Goal: Communication & Community: Ask a question

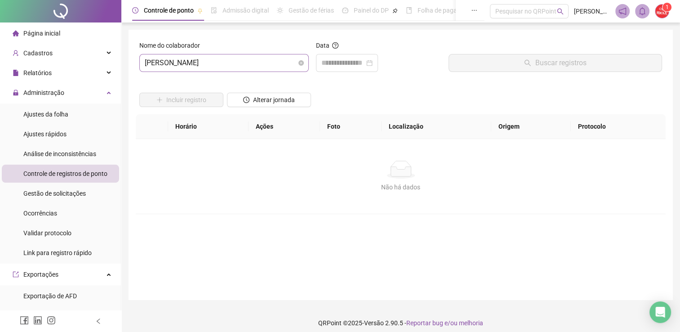
click at [253, 70] on span "[PERSON_NAME]" at bounding box center [224, 62] width 159 height 17
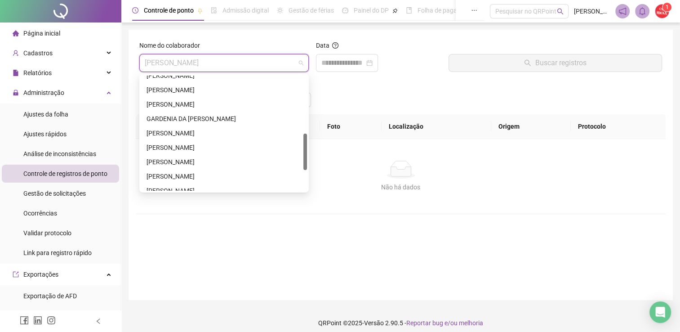
scroll to position [225, 0]
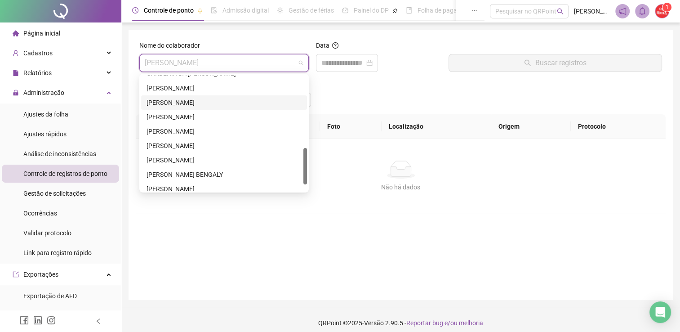
click at [185, 102] on div "[PERSON_NAME]" at bounding box center [224, 103] width 155 height 10
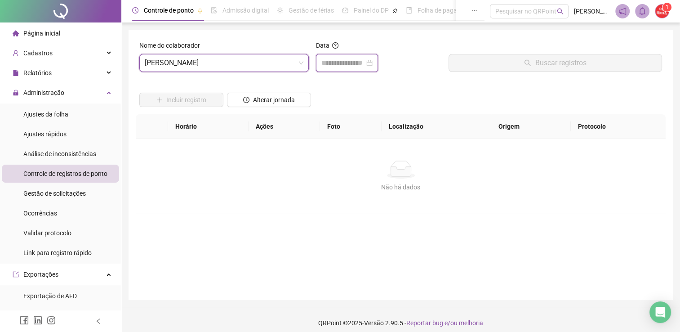
click at [353, 67] on input at bounding box center [343, 63] width 43 height 11
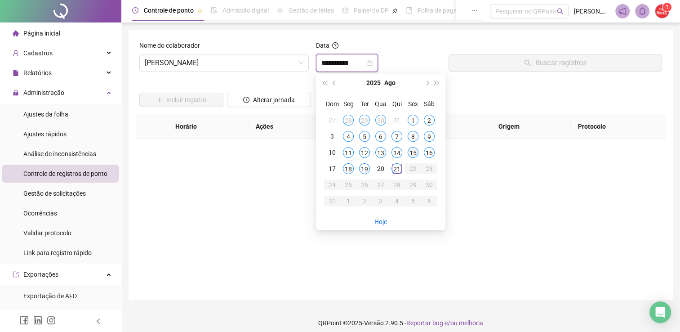
type input "**********"
click at [414, 154] on div "15" at bounding box center [413, 152] width 11 height 11
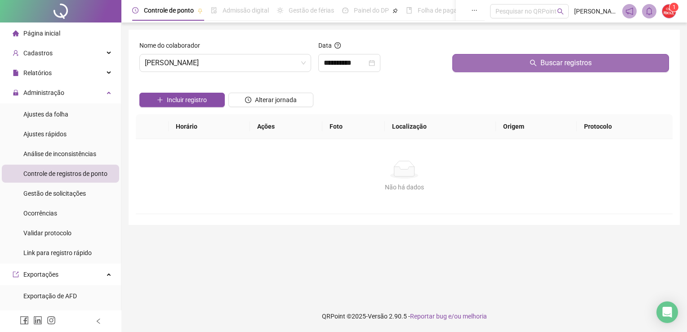
click at [534, 62] on icon "search" at bounding box center [533, 62] width 7 height 7
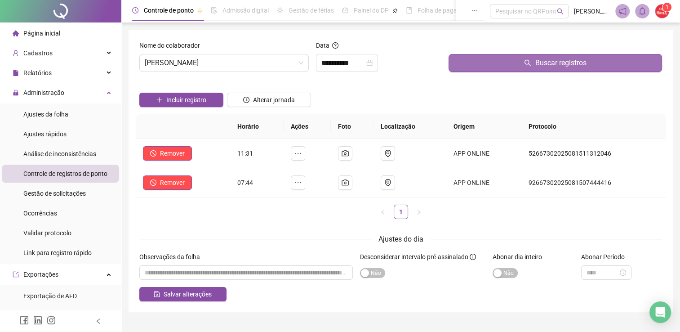
click at [54, 35] on span "Página inicial" at bounding box center [41, 33] width 37 height 7
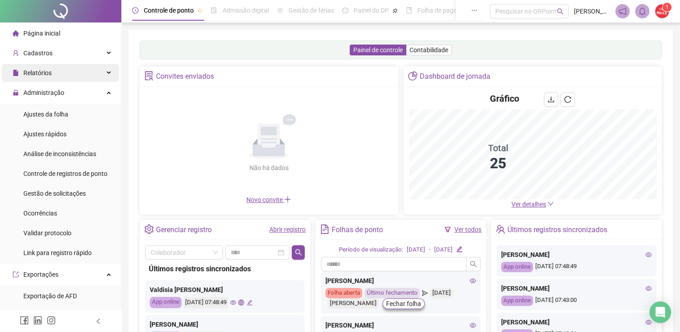
click at [45, 73] on span "Relatórios" at bounding box center [37, 72] width 28 height 7
click at [49, 67] on span "Relatórios" at bounding box center [32, 73] width 39 height 18
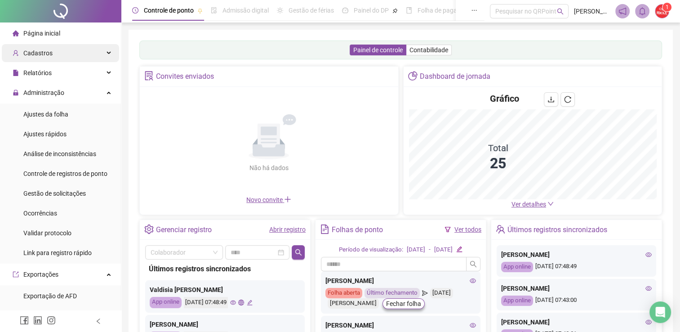
click at [54, 49] on div "Cadastros" at bounding box center [60, 53] width 117 height 18
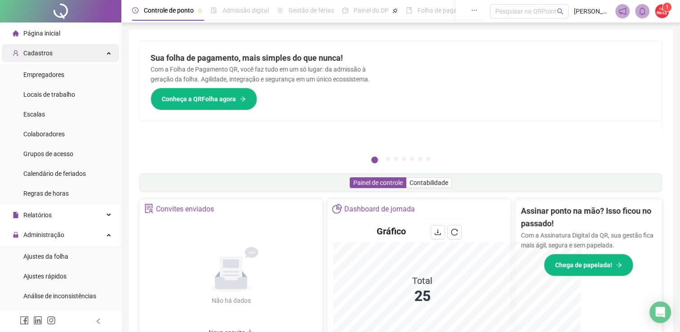
click at [57, 54] on div "Cadastros" at bounding box center [60, 53] width 117 height 18
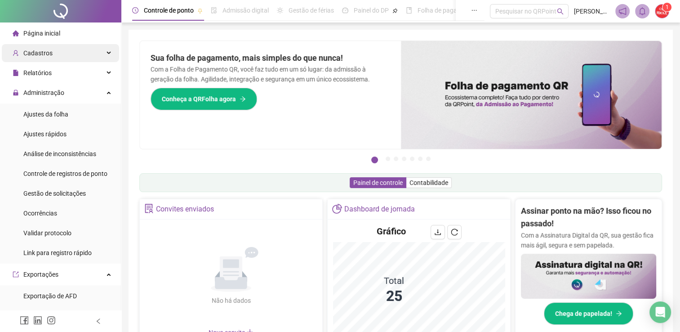
click at [57, 54] on div "Cadastros" at bounding box center [60, 53] width 117 height 18
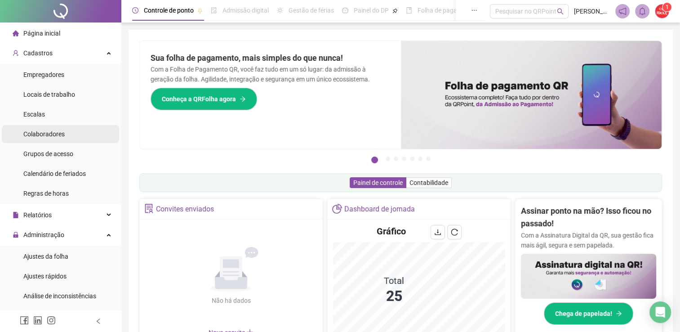
click at [51, 138] on span "Colaboradores" at bounding box center [43, 133] width 41 height 7
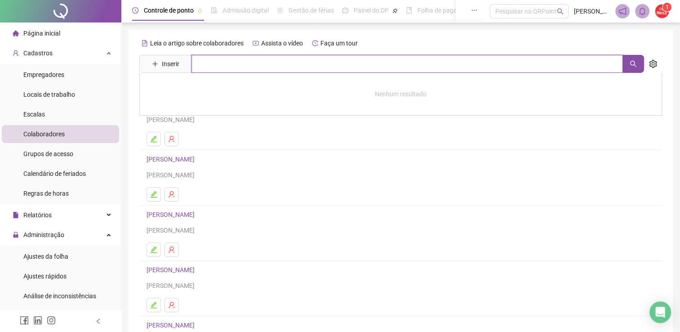
click at [203, 66] on input "text" at bounding box center [408, 64] width 432 height 18
type input "****"
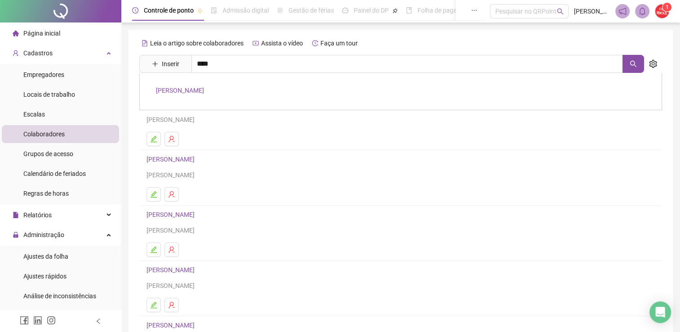
click at [190, 87] on link "[PERSON_NAME]" at bounding box center [180, 90] width 48 height 7
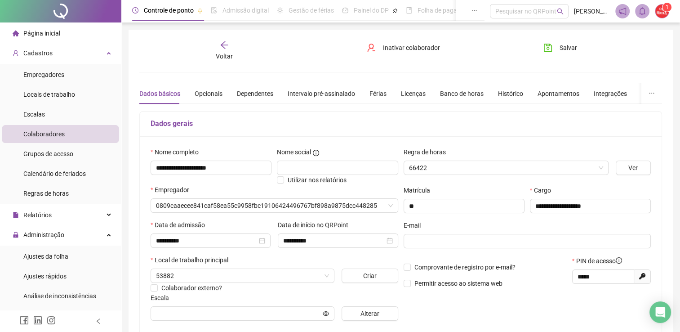
type input "**********"
click at [460, 97] on div "Banco de horas" at bounding box center [462, 94] width 44 height 10
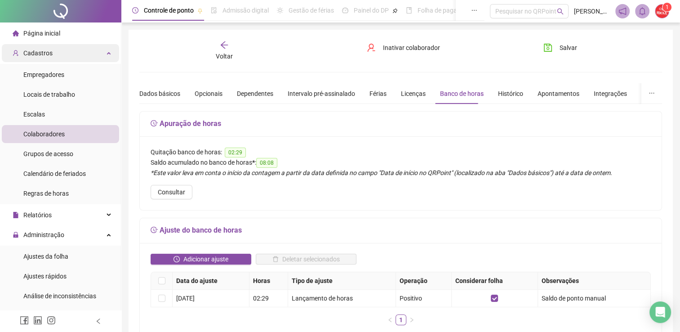
click at [62, 52] on div "Cadastros" at bounding box center [60, 53] width 117 height 18
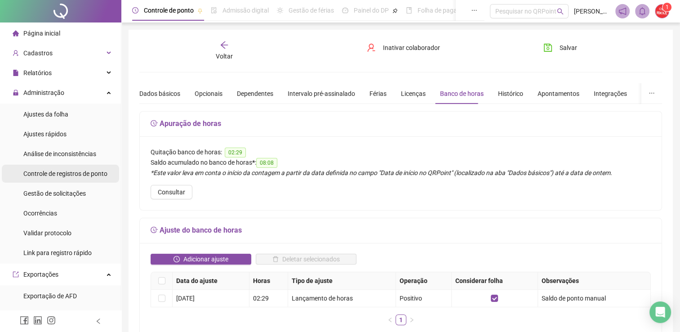
click at [46, 170] on span "Controle de registros de ponto" at bounding box center [65, 173] width 84 height 7
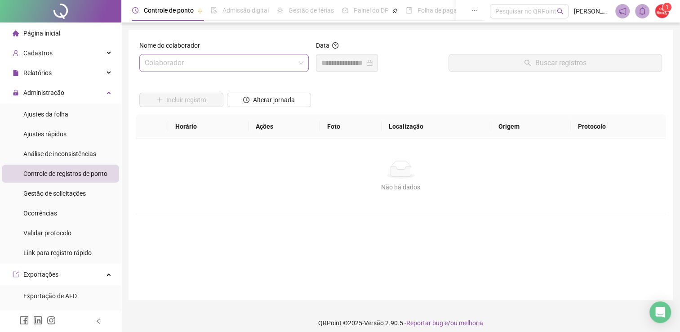
click at [250, 66] on input "search" at bounding box center [220, 62] width 151 height 17
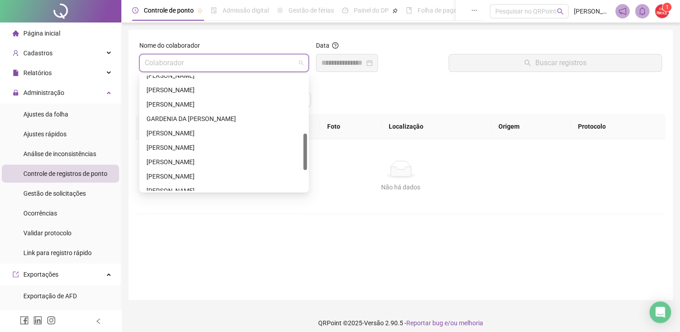
scroll to position [225, 0]
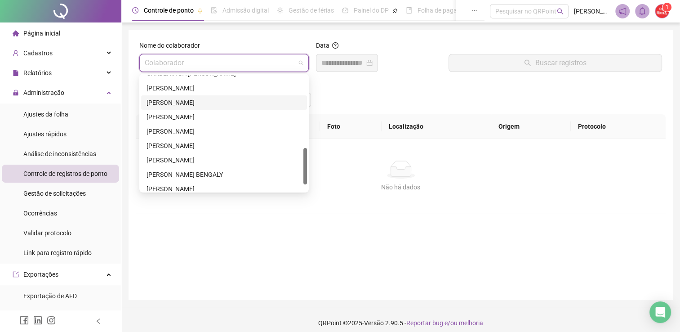
click at [180, 106] on div "[PERSON_NAME]" at bounding box center [224, 103] width 155 height 10
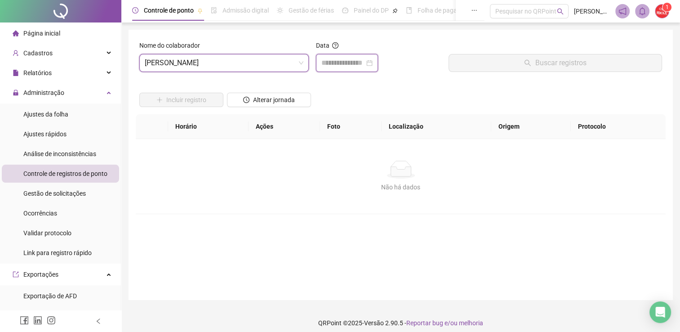
click at [356, 59] on input at bounding box center [343, 63] width 43 height 11
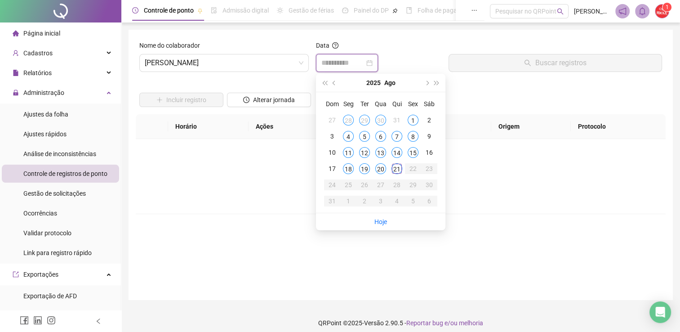
type input "**********"
click at [416, 154] on div "15" at bounding box center [413, 152] width 11 height 11
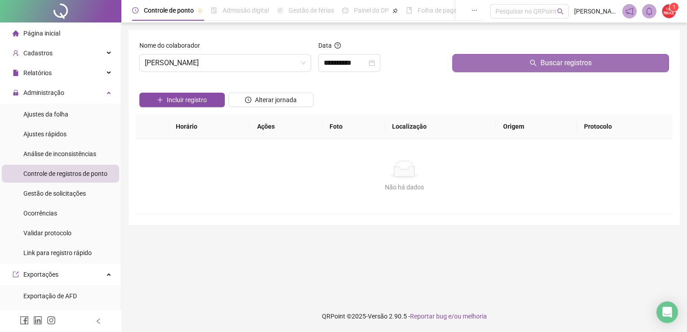
click at [519, 72] on div "Buscar registros" at bounding box center [561, 59] width 224 height 39
click at [518, 62] on button "Buscar registros" at bounding box center [560, 63] width 217 height 18
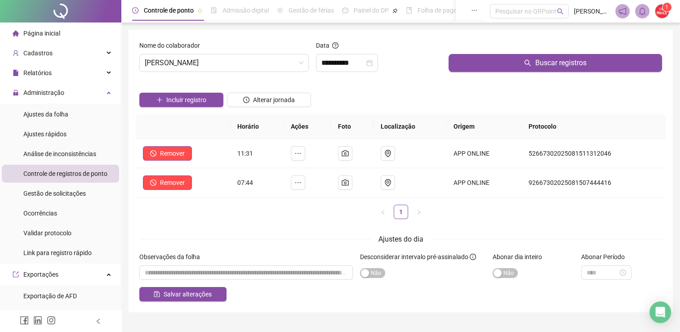
scroll to position [18, 0]
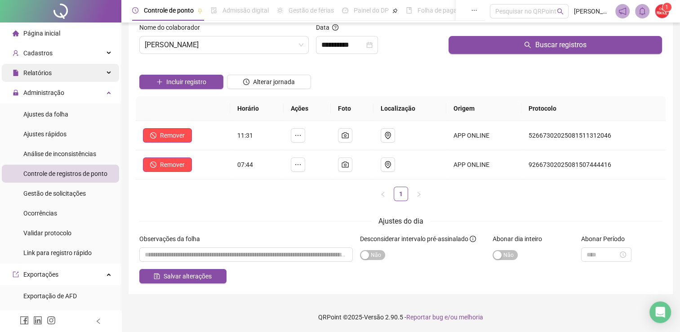
click at [44, 72] on span "Relatórios" at bounding box center [37, 72] width 28 height 7
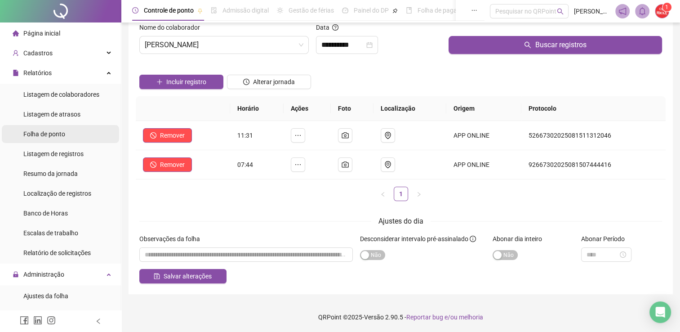
click at [61, 134] on span "Folha de ponto" at bounding box center [44, 133] width 42 height 7
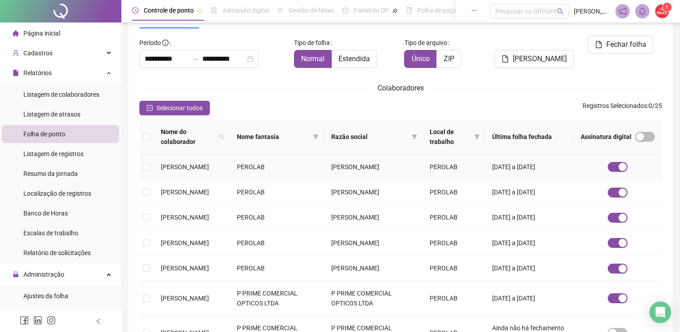
scroll to position [63, 0]
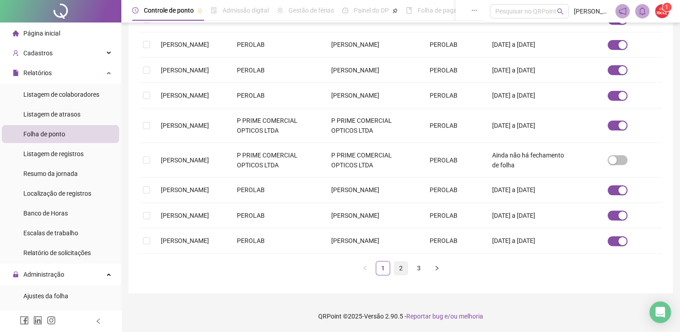
click at [399, 275] on link "2" at bounding box center [400, 267] width 13 height 13
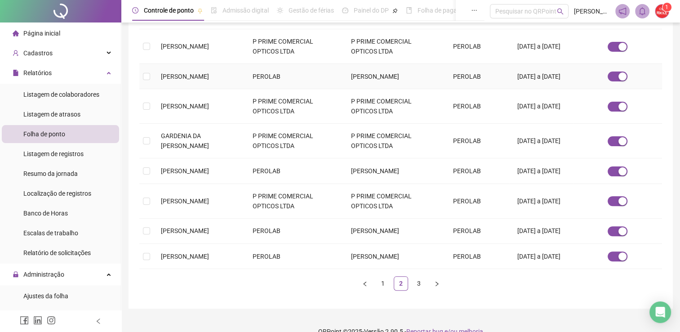
scroll to position [243, 0]
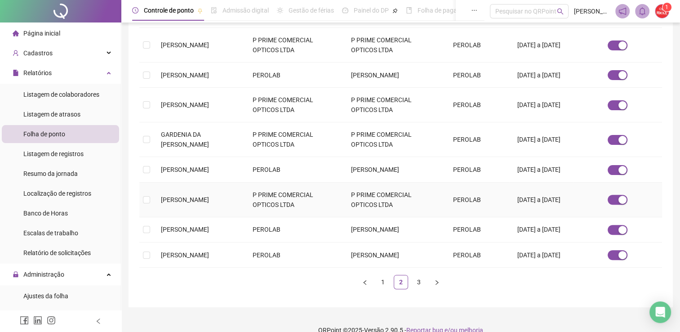
click at [142, 216] on td at bounding box center [146, 200] width 14 height 35
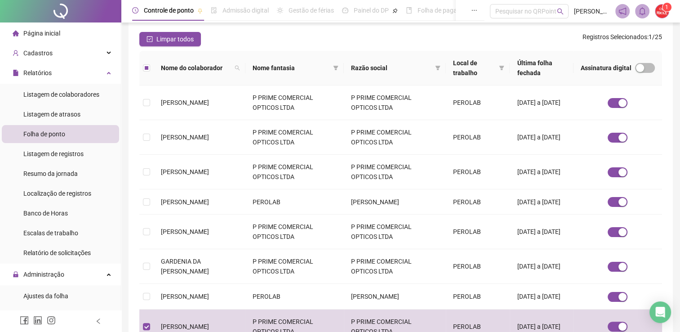
scroll to position [0, 0]
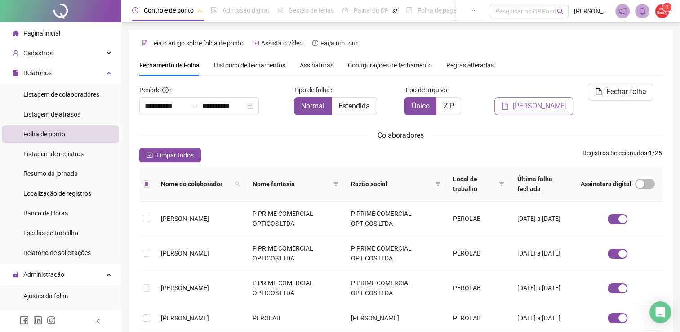
click at [544, 101] on span "Gerar espelho" at bounding box center [540, 106] width 54 height 11
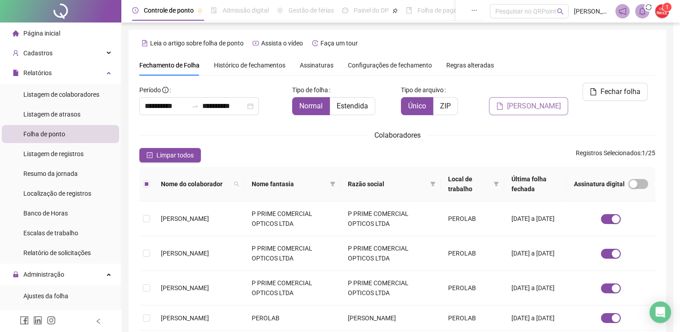
scroll to position [18, 0]
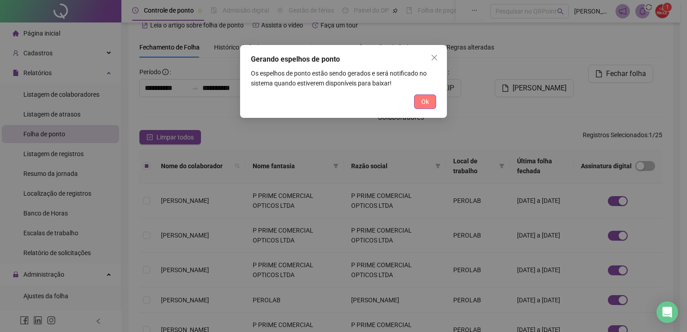
click at [433, 100] on button "Ok" at bounding box center [425, 101] width 22 height 14
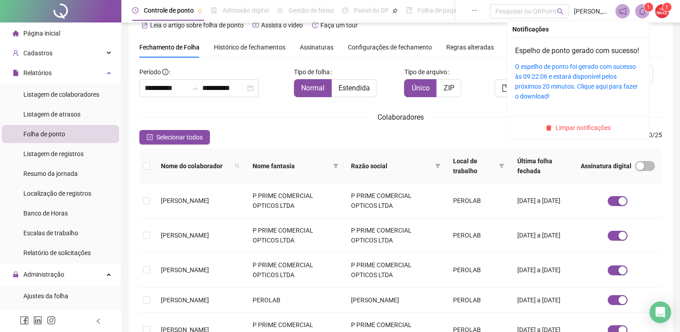
click at [650, 10] on span "1" at bounding box center [648, 7] width 3 height 6
click at [565, 87] on link "O espelho de ponto foi gerado com sucesso às 09:22:06 e estará disponível pelos…" at bounding box center [576, 81] width 123 height 37
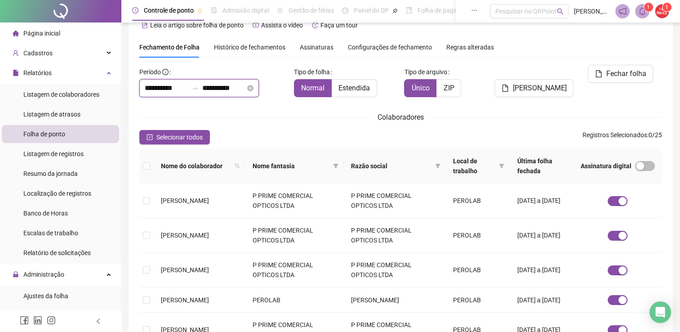
click at [188, 91] on input "**********" at bounding box center [166, 88] width 43 height 11
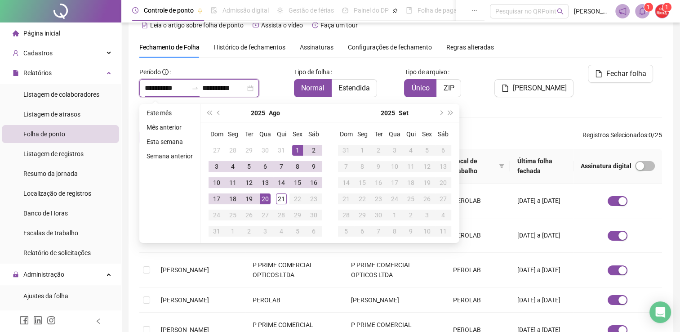
type input "**********"
click at [215, 112] on button "prev-year" at bounding box center [219, 113] width 10 height 18
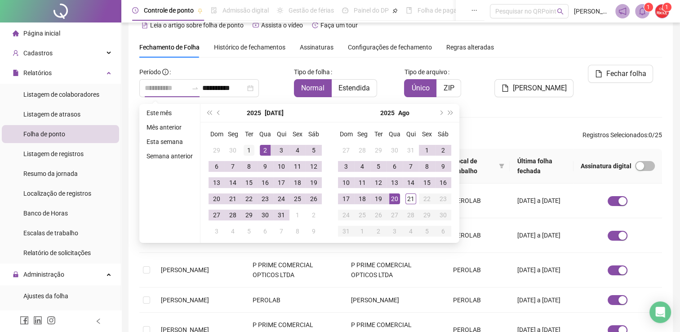
type input "**********"
click at [249, 147] on div "1" at bounding box center [249, 150] width 11 height 11
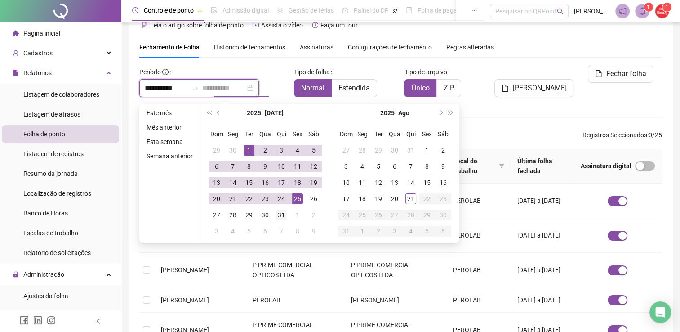
type input "**********"
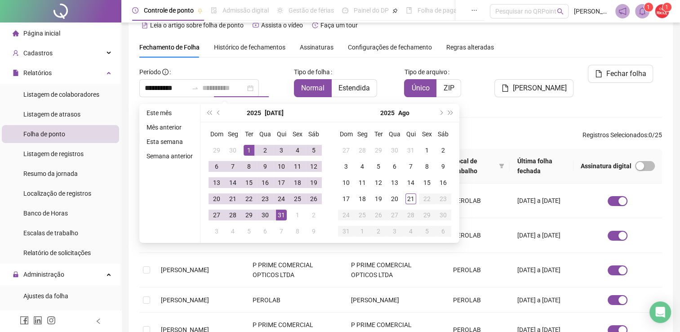
click at [281, 215] on div "31" at bounding box center [281, 215] width 11 height 11
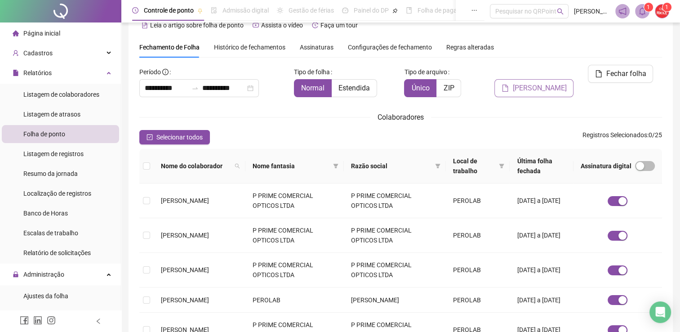
click at [529, 83] on span "Gerar espelho" at bounding box center [540, 88] width 54 height 11
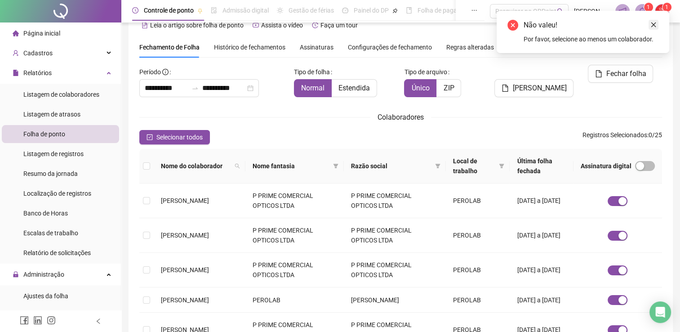
click at [653, 22] on icon "close" at bounding box center [654, 25] width 6 height 6
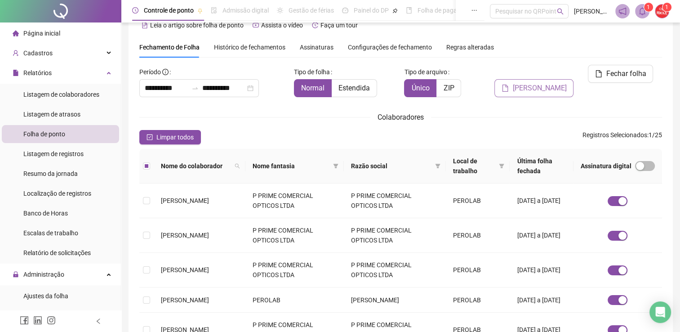
click at [546, 83] on span "Gerar espelho" at bounding box center [540, 88] width 54 height 11
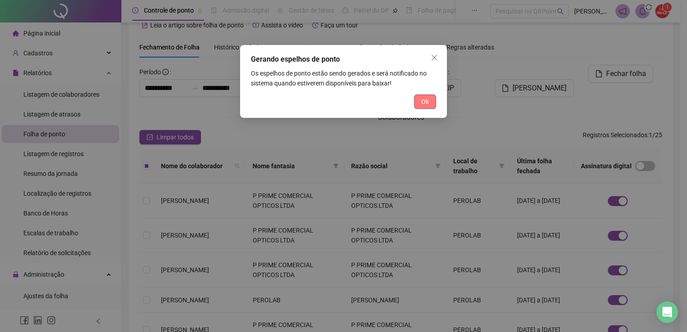
click at [428, 100] on span "Ok" at bounding box center [425, 102] width 8 height 10
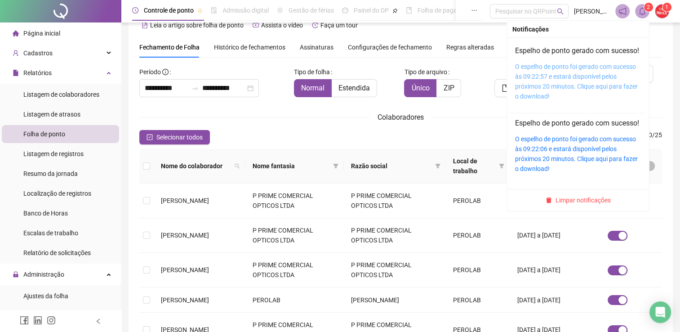
click at [529, 76] on link "O espelho de ponto foi gerado com sucesso às 09:22:57 e estará disponível pelos…" at bounding box center [576, 81] width 123 height 37
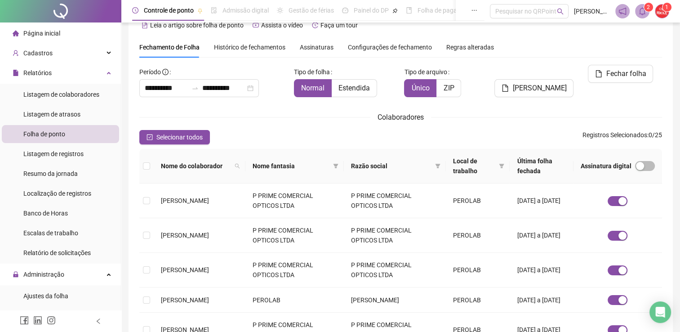
click at [646, 12] on icon "bell" at bounding box center [643, 11] width 8 height 8
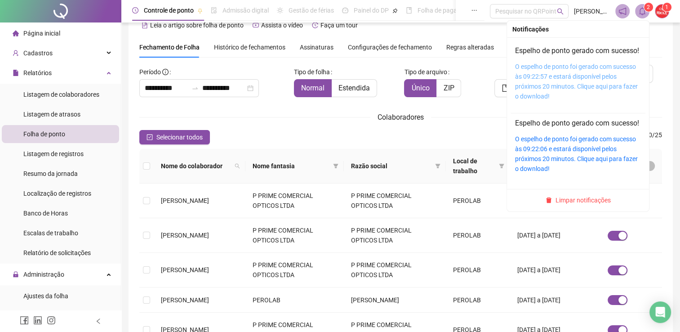
click at [545, 90] on link "O espelho de ponto foi gerado com sucesso às 09:22:57 e estará disponível pelos…" at bounding box center [576, 81] width 123 height 37
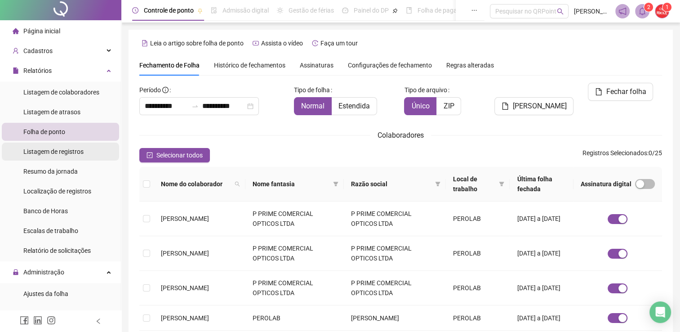
scroll to position [0, 0]
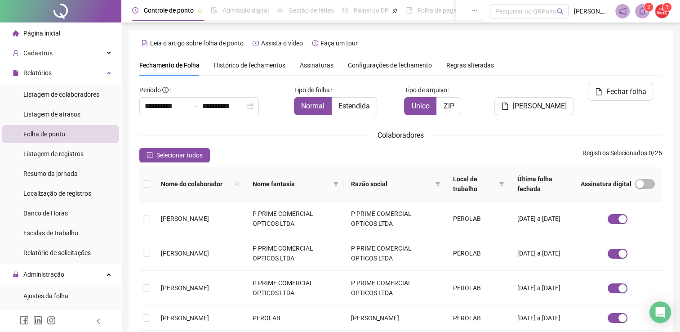
click at [33, 35] on span "Página inicial" at bounding box center [41, 33] width 37 height 7
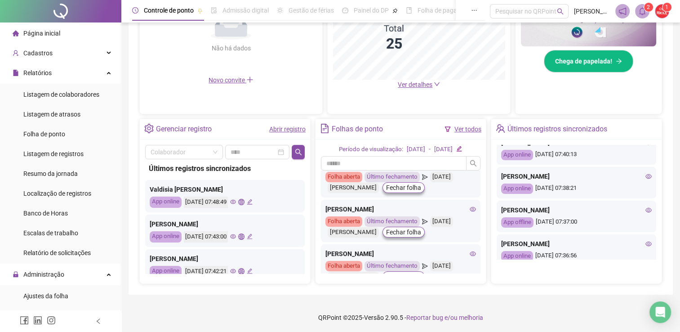
scroll to position [180, 0]
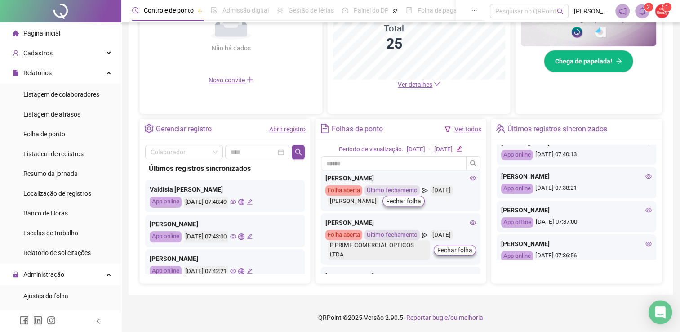
click at [659, 307] on icon "Open Intercom Messenger" at bounding box center [660, 312] width 10 height 12
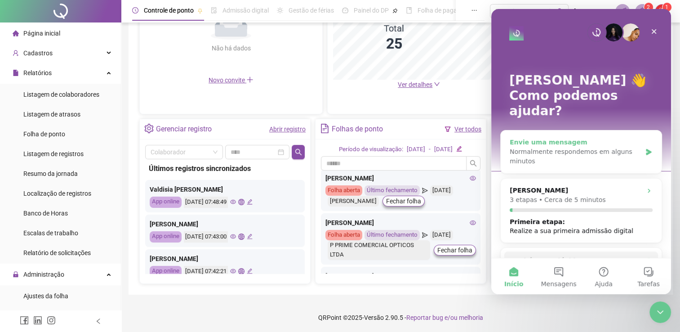
scroll to position [0, 0]
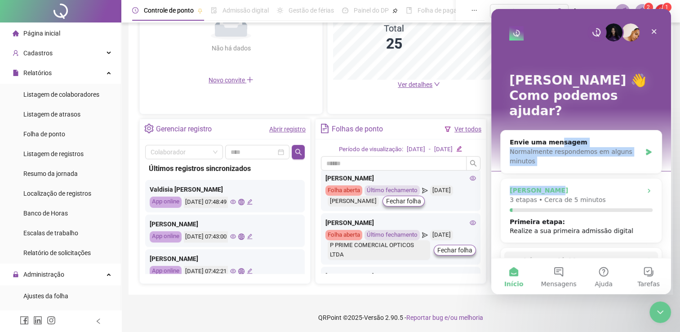
drag, startPoint x: 552, startPoint y: 129, endPoint x: 551, endPoint y: 163, distance: 34.2
click at [551, 163] on div "Envie uma mensagem Normalmente respondemos em alguns minutos Olá, KAROLYNE 3 et…" at bounding box center [582, 248] width 162 height 237
drag, startPoint x: 551, startPoint y: 163, endPoint x: 524, endPoint y: 140, distance: 35.7
click at [524, 147] on div "Normalmente respondemos em alguns minutos" at bounding box center [576, 156] width 132 height 19
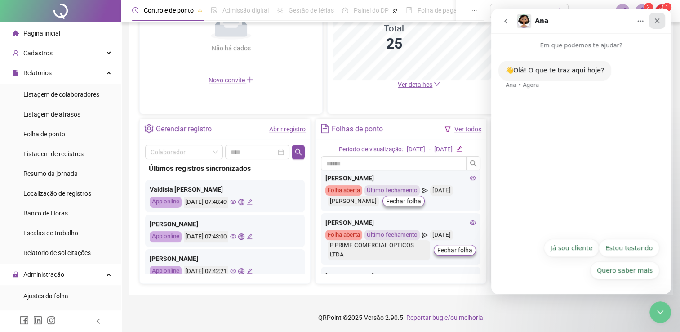
click at [656, 21] on icon "Fechar" at bounding box center [657, 20] width 7 height 7
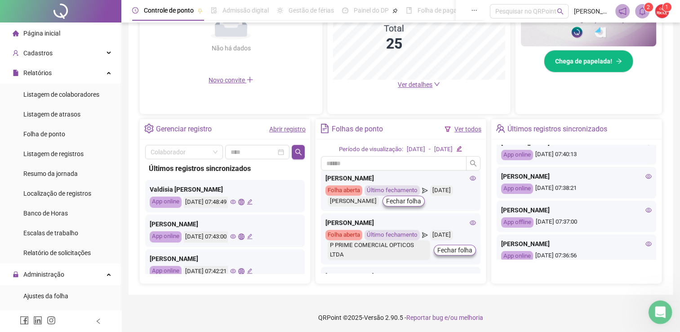
click at [664, 313] on icon "Abertura do Messenger da Intercom" at bounding box center [659, 311] width 15 height 15
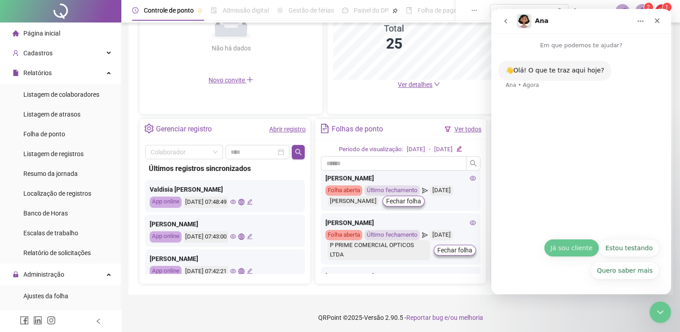
click at [582, 248] on button "Já sou cliente" at bounding box center [571, 248] width 55 height 18
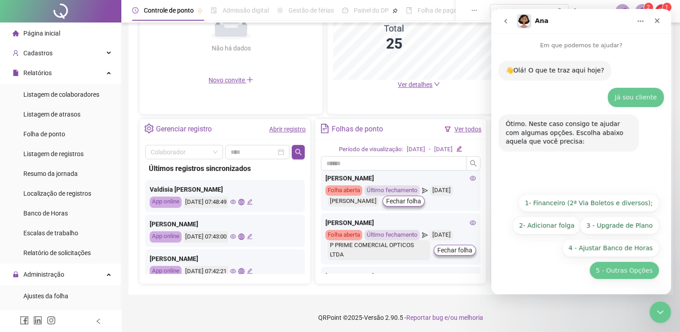
click at [614, 271] on button "5 - Outras Opções" at bounding box center [625, 270] width 70 height 18
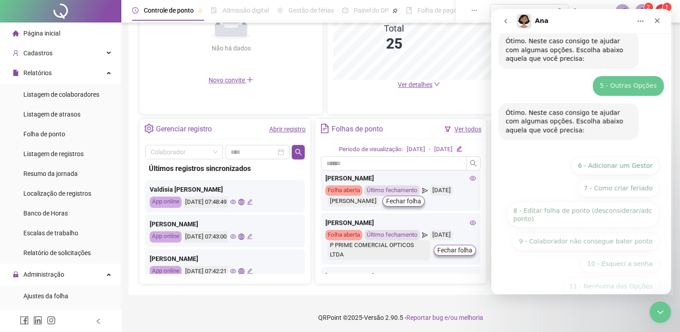
scroll to position [98, 0]
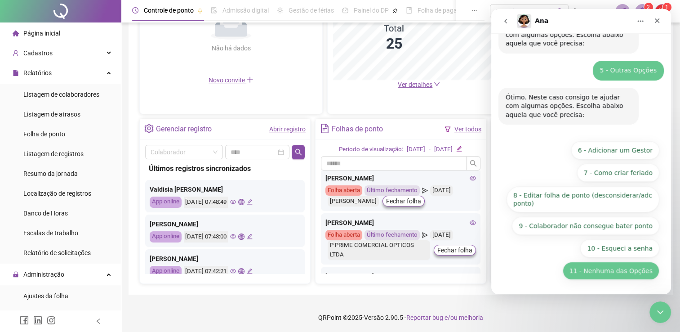
click at [620, 269] on button "11 - Nenhuma das Opções" at bounding box center [611, 271] width 97 height 18
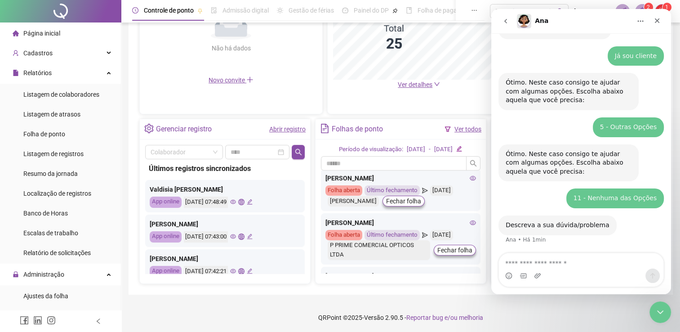
scroll to position [82, 0]
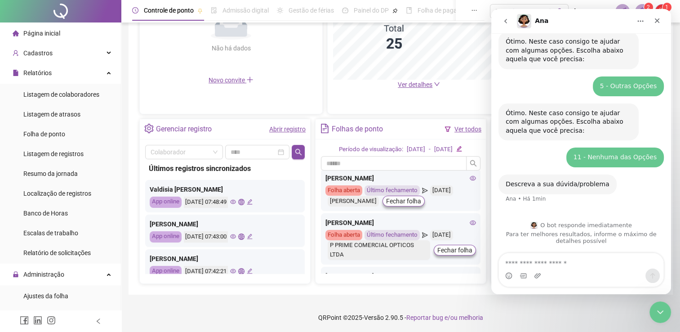
click at [561, 265] on textarea "Envie uma mensagem..." at bounding box center [581, 260] width 165 height 15
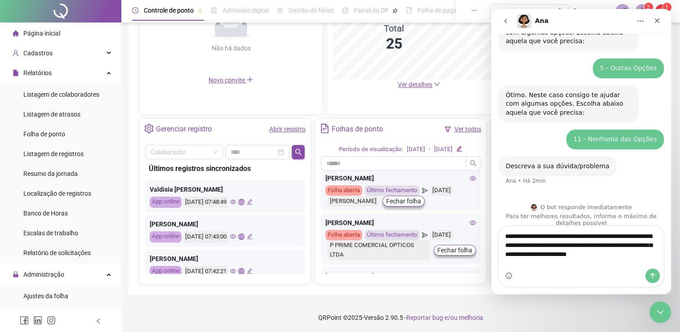
scroll to position [109, 0]
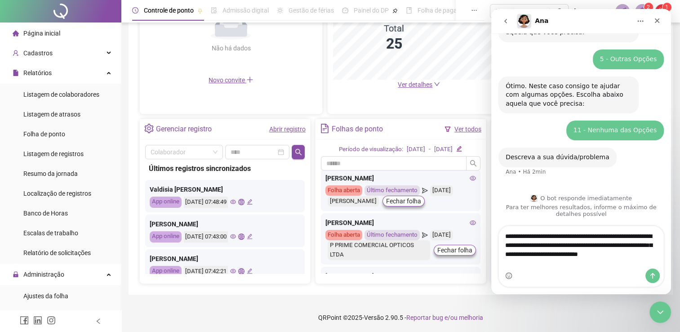
click at [550, 258] on textarea "**********" at bounding box center [581, 247] width 165 height 42
click at [543, 265] on textarea "**********" at bounding box center [581, 247] width 165 height 42
type textarea "**********"
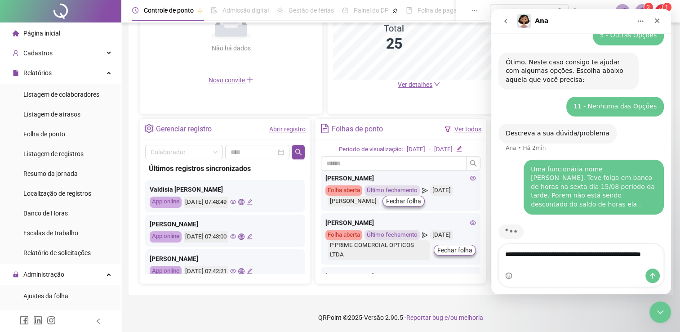
scroll to position [144, 0]
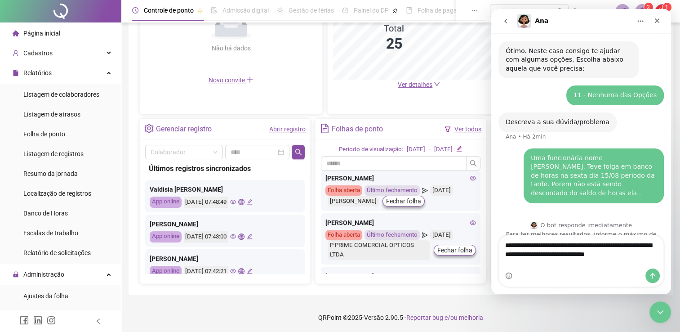
type textarea "**********"
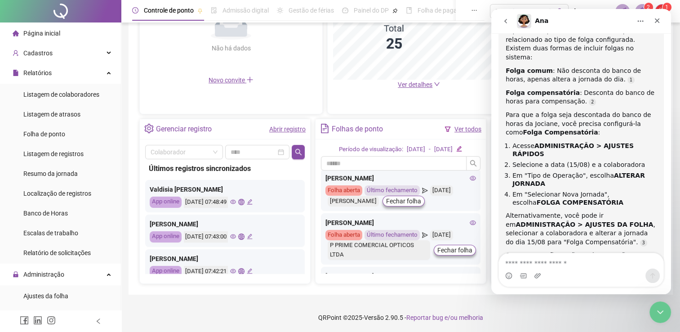
scroll to position [371, 0]
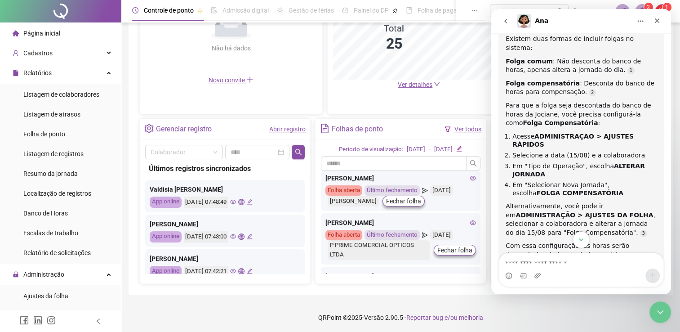
click at [581, 240] on icon "Scroll to bottom" at bounding box center [581, 239] width 4 height 3
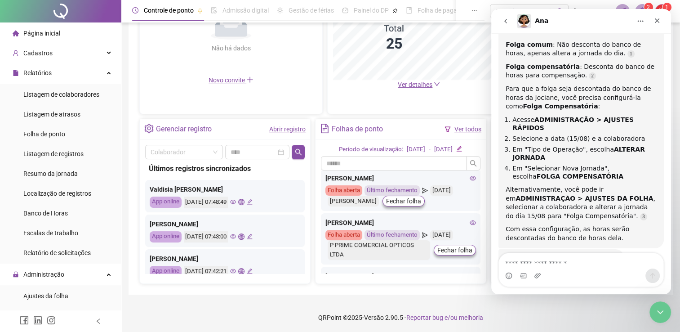
scroll to position [396, 0]
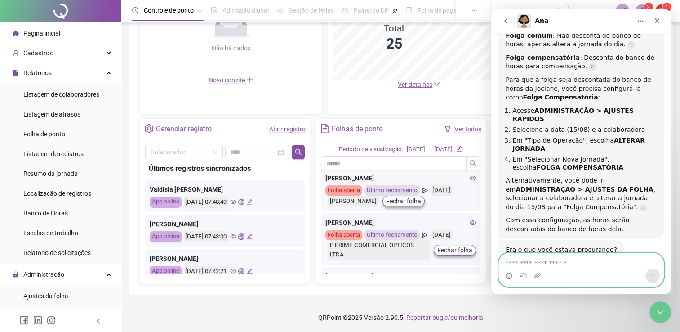
click at [555, 264] on textarea "Envie uma mensagem..." at bounding box center [581, 260] width 165 height 15
type textarea "**********"
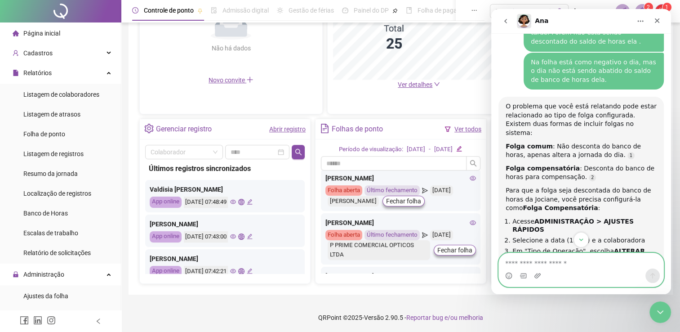
scroll to position [308, 0]
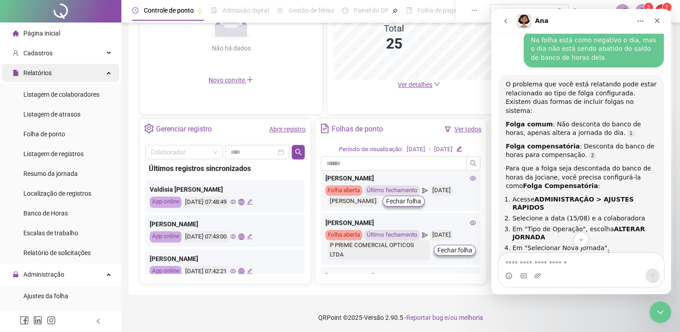
click at [99, 77] on div "Relatórios" at bounding box center [60, 73] width 117 height 18
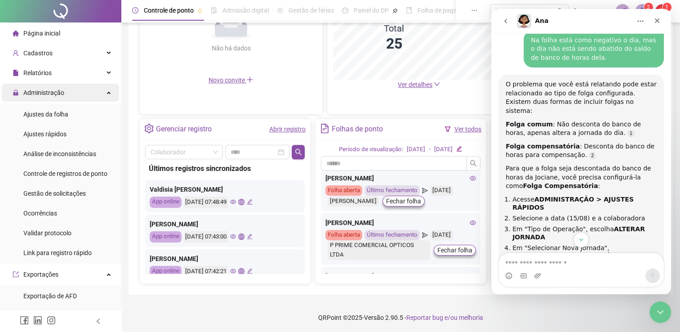
click at [64, 92] on div "Administração" at bounding box center [60, 93] width 117 height 18
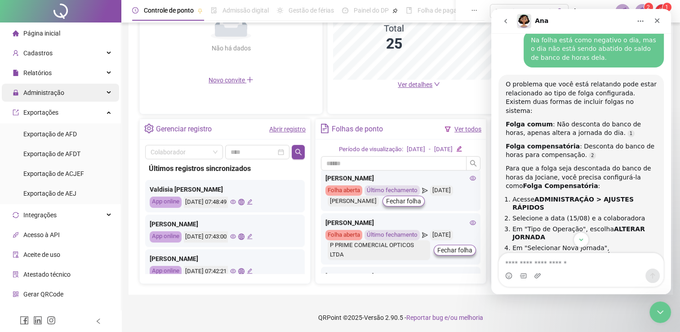
click at [62, 90] on span "Administração" at bounding box center [43, 92] width 41 height 7
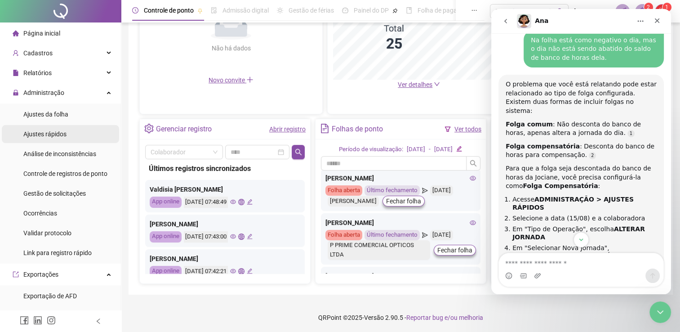
click at [60, 136] on span "Ajustes rápidos" at bounding box center [44, 133] width 43 height 7
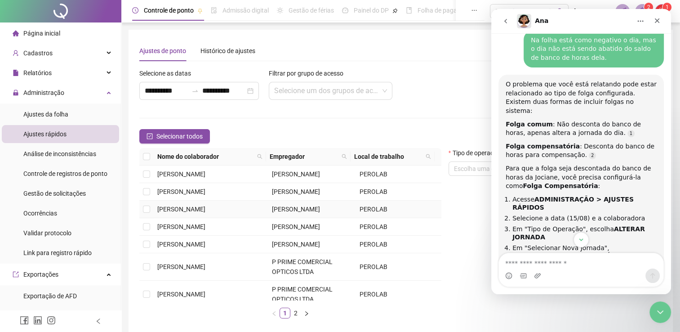
scroll to position [45, 0]
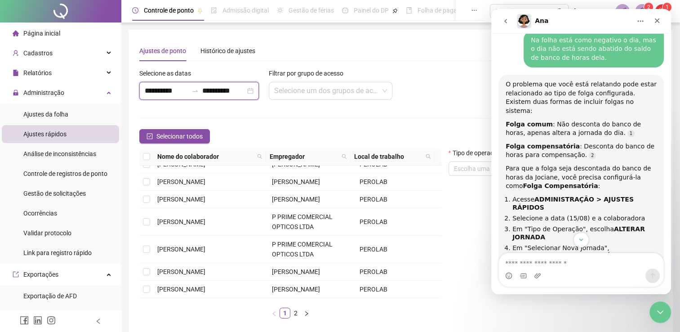
click at [166, 91] on input "**********" at bounding box center [166, 90] width 43 height 11
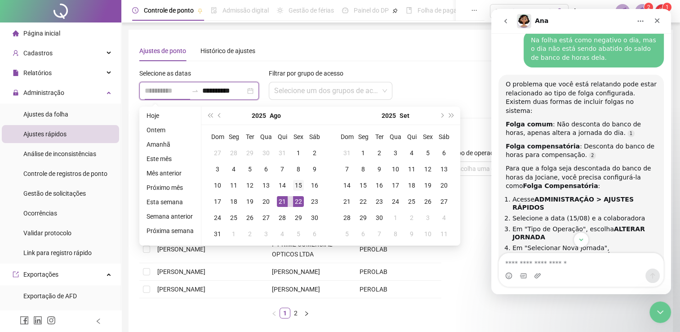
type input "**********"
click at [298, 185] on div "15" at bounding box center [298, 185] width 11 height 11
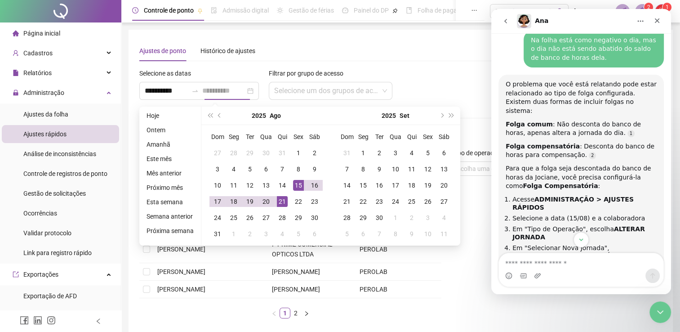
click at [298, 185] on div "15" at bounding box center [298, 185] width 11 height 11
type input "**********"
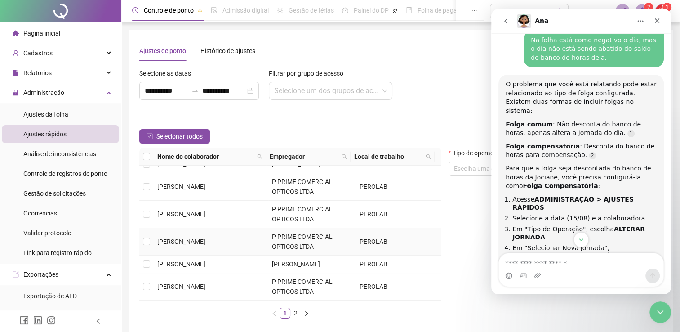
scroll to position [230, 0]
click at [293, 313] on link "2" at bounding box center [296, 313] width 10 height 10
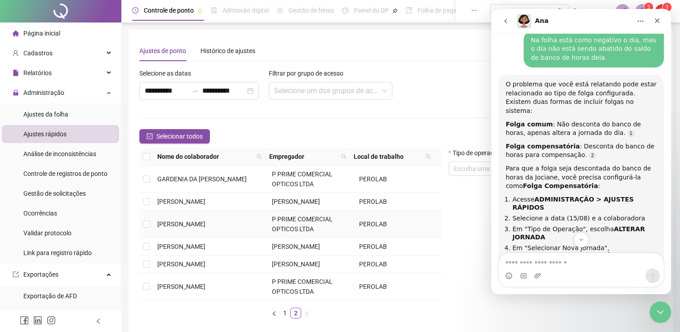
scroll to position [0, 0]
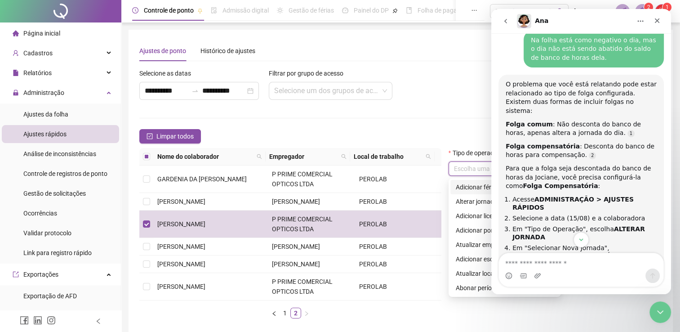
click at [475, 169] on input "search" at bounding box center [501, 168] width 94 height 13
click at [472, 202] on div "Alterar jornada" at bounding box center [505, 202] width 98 height 10
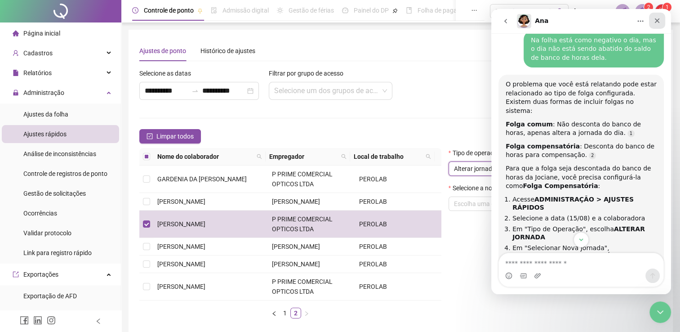
click at [655, 21] on icon "Fechar" at bounding box center [657, 20] width 7 height 7
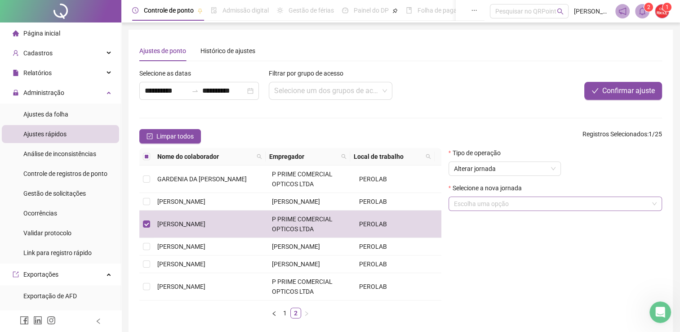
click at [495, 206] on input "search" at bounding box center [551, 203] width 195 height 13
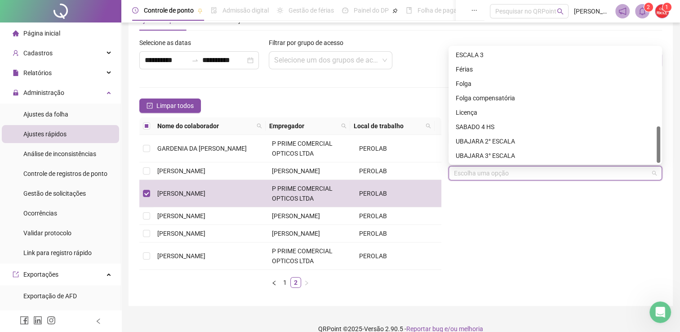
scroll to position [43, 0]
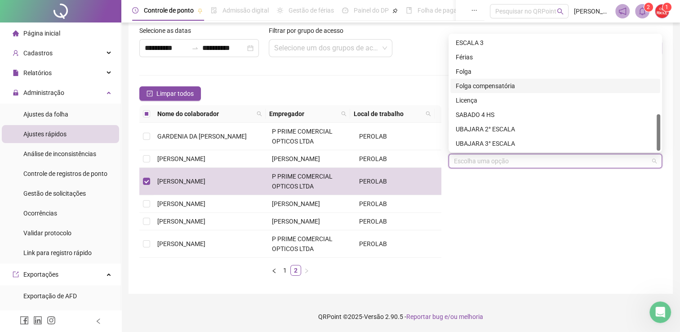
click at [507, 84] on div "Folga compensatória" at bounding box center [555, 86] width 199 height 10
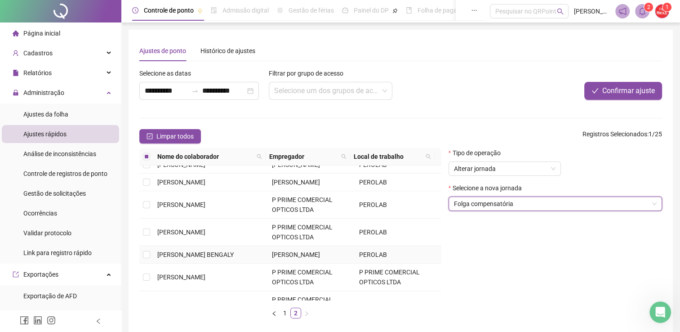
scroll to position [90, 0]
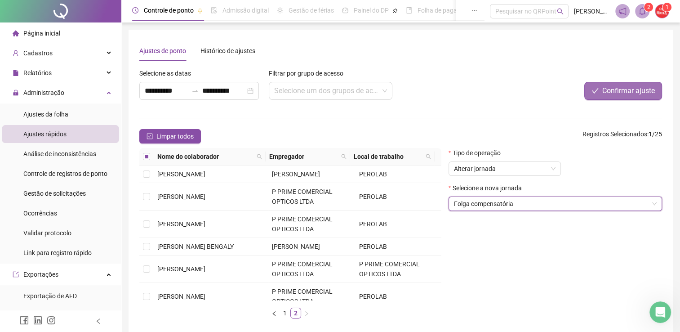
click at [604, 88] on span "Confirmar ajuste" at bounding box center [629, 90] width 53 height 11
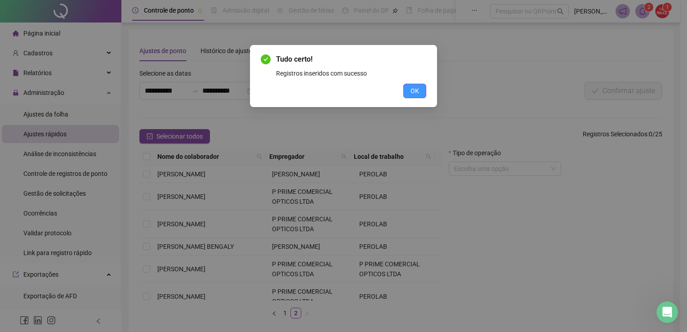
click at [411, 91] on span "OK" at bounding box center [415, 91] width 9 height 10
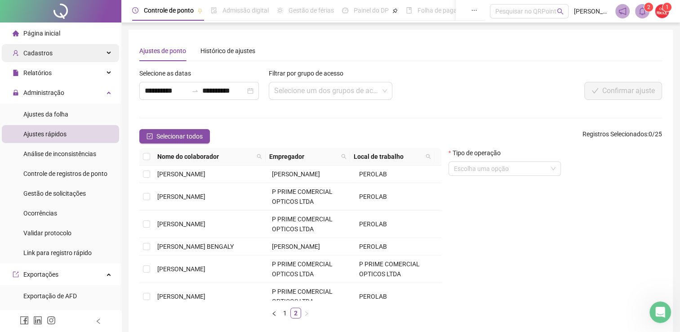
click at [45, 54] on span "Cadastros" at bounding box center [37, 52] width 29 height 7
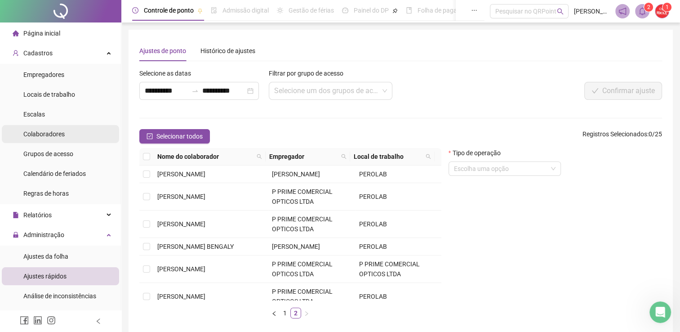
click at [45, 130] on span "Colaboradores" at bounding box center [43, 133] width 41 height 7
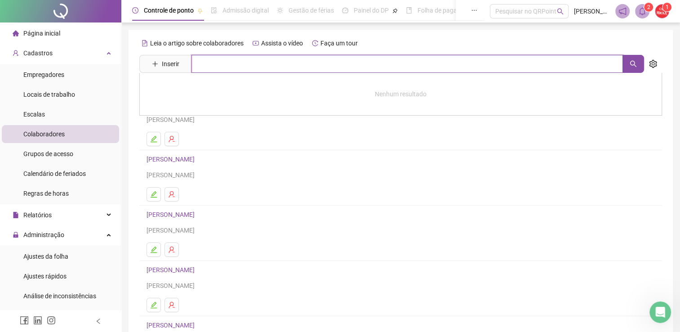
click at [233, 64] on input "text" at bounding box center [408, 64] width 432 height 18
type input "*******"
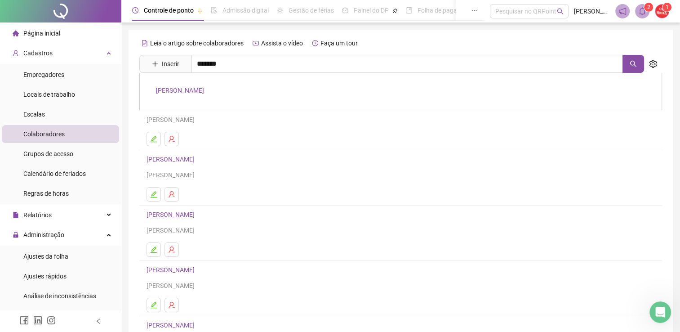
click at [193, 91] on link "[PERSON_NAME]" at bounding box center [180, 90] width 48 height 7
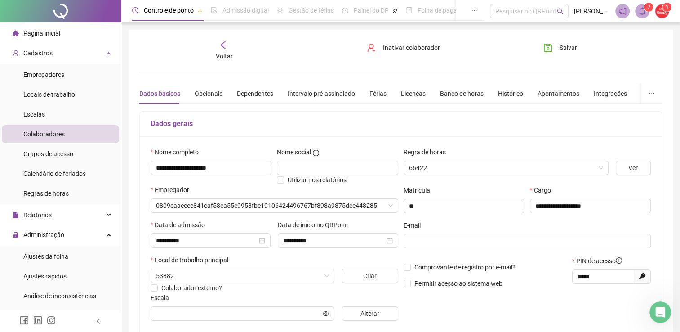
type input "**********"
click at [466, 91] on div "Banco de horas" at bounding box center [462, 94] width 44 height 10
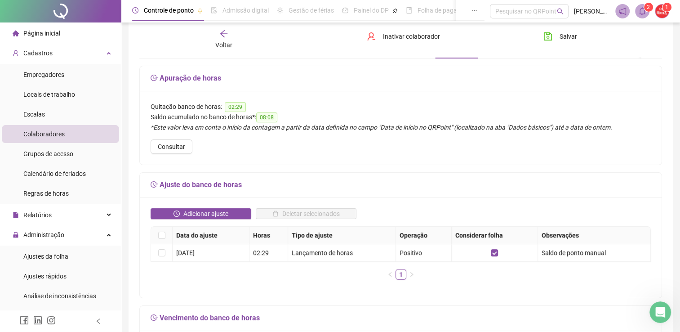
scroll to position [45, 0]
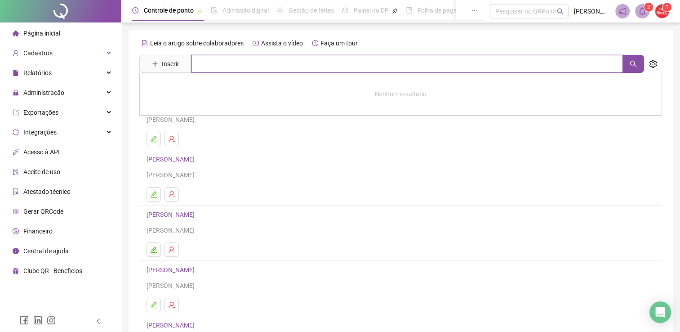
click at [222, 60] on input "text" at bounding box center [408, 64] width 432 height 18
type input "*******"
click at [635, 69] on button "button" at bounding box center [634, 64] width 22 height 18
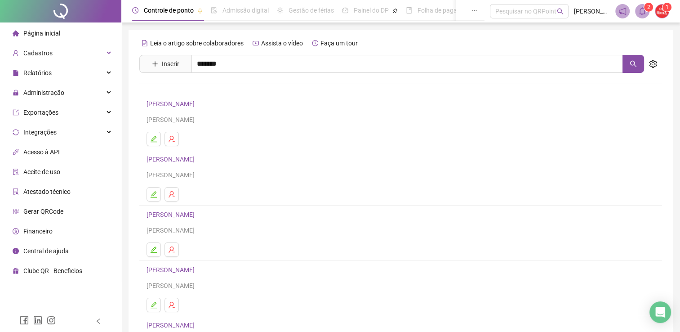
click at [204, 90] on link "[PERSON_NAME]" at bounding box center [180, 90] width 48 height 7
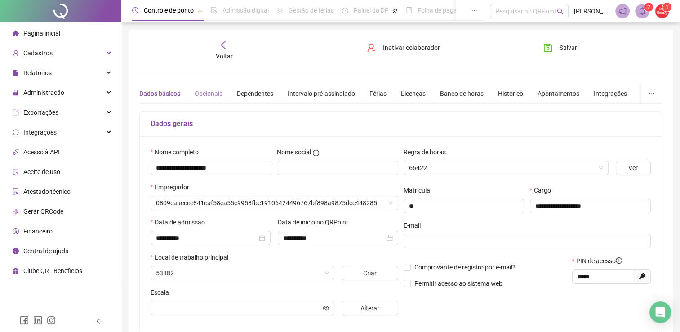
type input "**********"
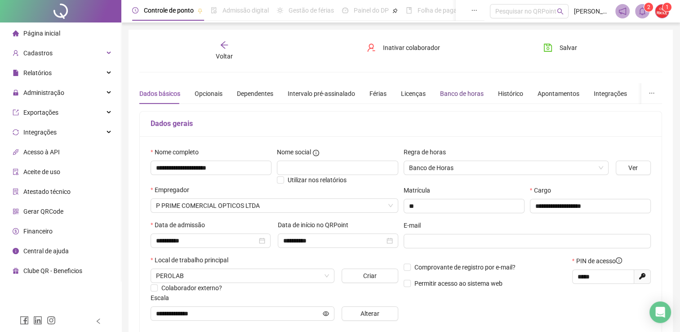
click at [464, 90] on div "Banco de horas" at bounding box center [462, 94] width 44 height 10
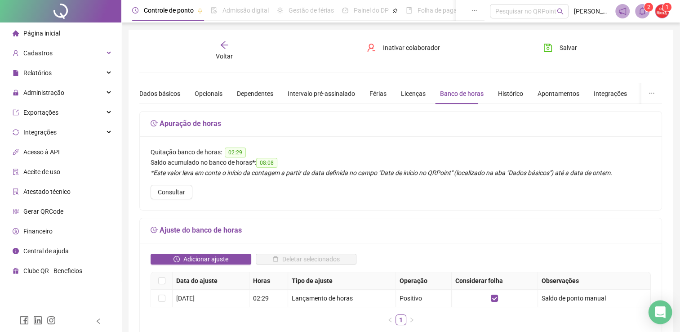
click at [657, 313] on icon "Open Intercom Messenger" at bounding box center [660, 312] width 10 height 12
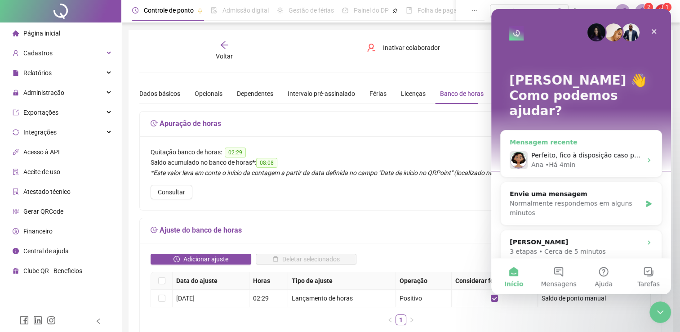
click at [580, 152] on span "Perfeito, fico à disposição caso precise de mais alguma coisa após a verificaçã…" at bounding box center [658, 155] width 253 height 7
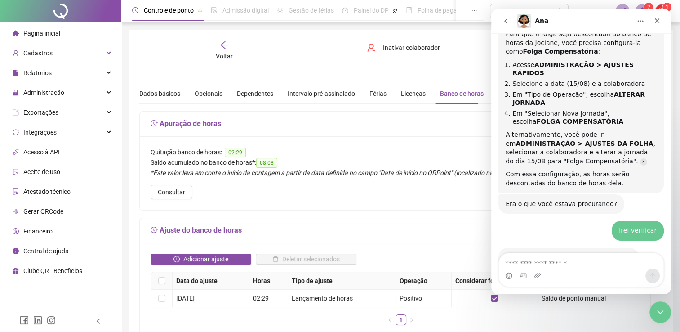
scroll to position [459, 0]
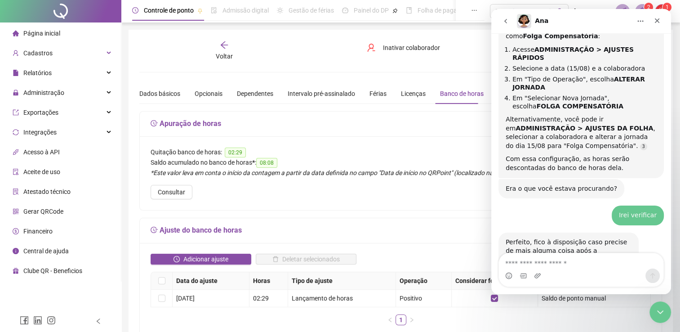
click at [545, 266] on textarea "Envie uma mensagem..." at bounding box center [581, 260] width 165 height 15
type textarea "**********"
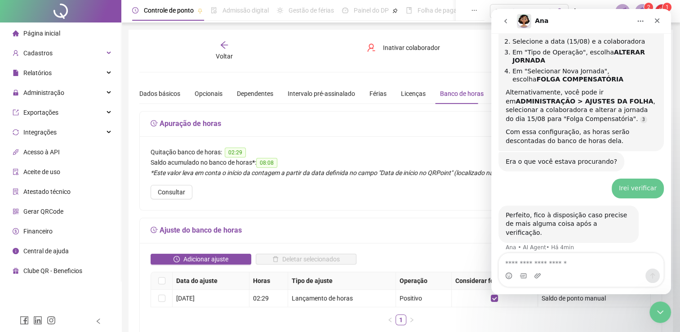
scroll to position [515, 0]
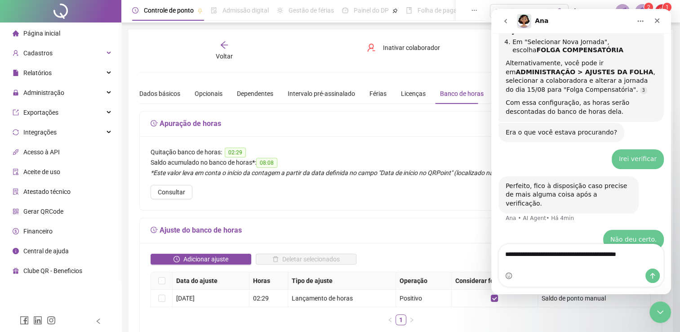
type textarea "**********"
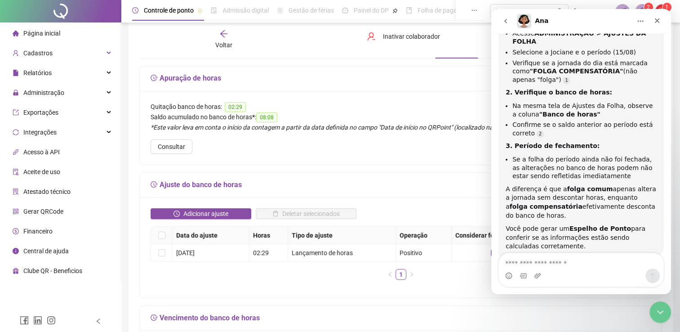
scroll to position [811, 0]
click at [533, 260] on textarea "Envie uma mensagem..." at bounding box center [581, 260] width 165 height 15
type textarea "*"
type textarea "**********"
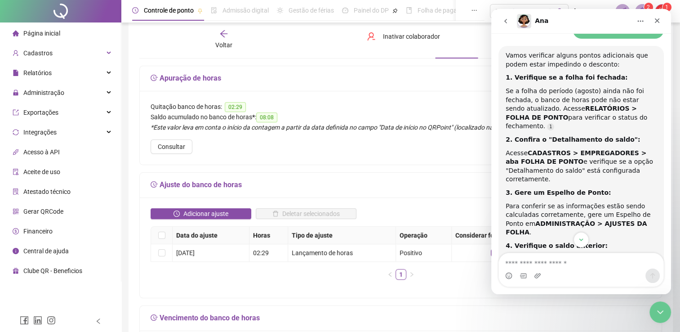
scroll to position [1128, 0]
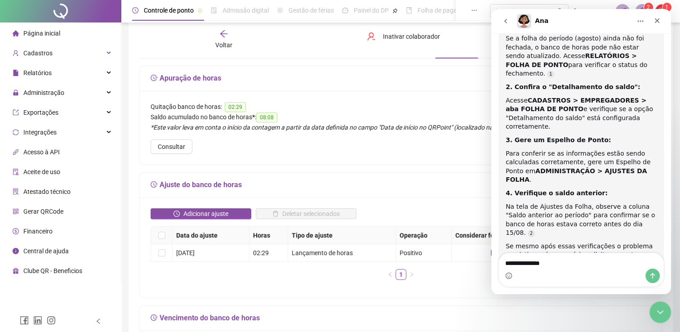
type textarea "**********"
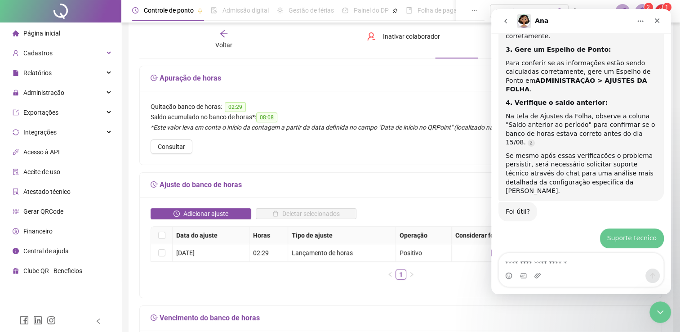
scroll to position [1247, 0]
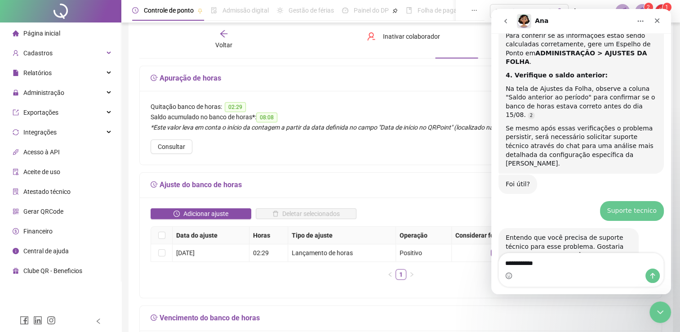
type textarea "**********"
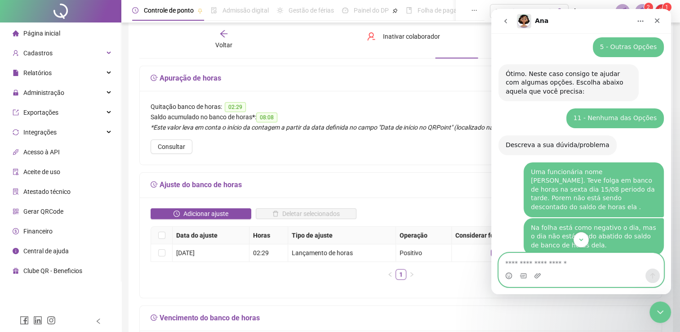
scroll to position [121, 0]
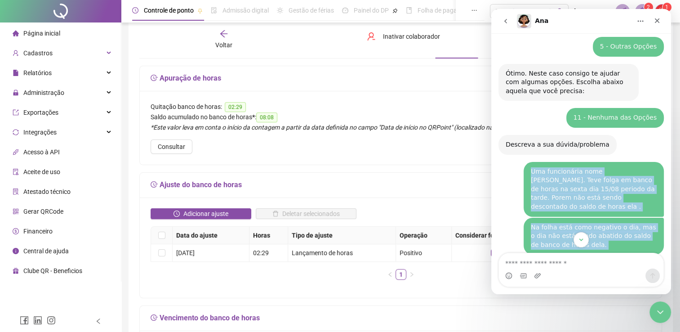
drag, startPoint x: 526, startPoint y: 172, endPoint x: 622, endPoint y: 233, distance: 113.7
click at [622, 233] on div "Em que podemos te ajudar? 👋Olá! O que te traz aqui hoje? [PERSON_NAME] • Há 9mi…" at bounding box center [582, 147] width 180 height 228
copy div "Lor ipsumdolors amet Consect a Elits Doeiu. Temp incid ut labor et dolor ma ali…"
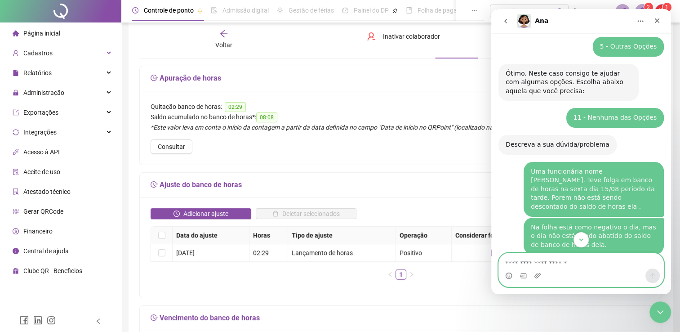
click at [548, 261] on textarea "Envie uma mensagem..." at bounding box center [581, 260] width 165 height 15
paste textarea "**********"
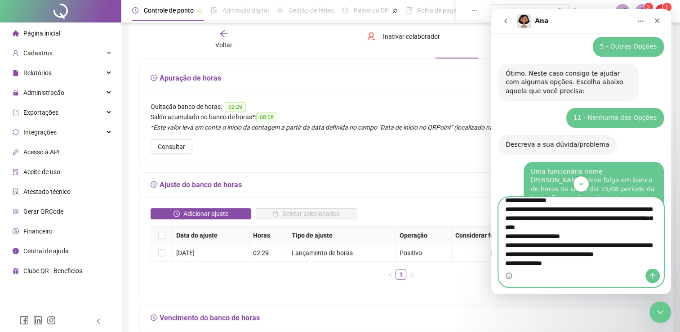
type textarea "**********"
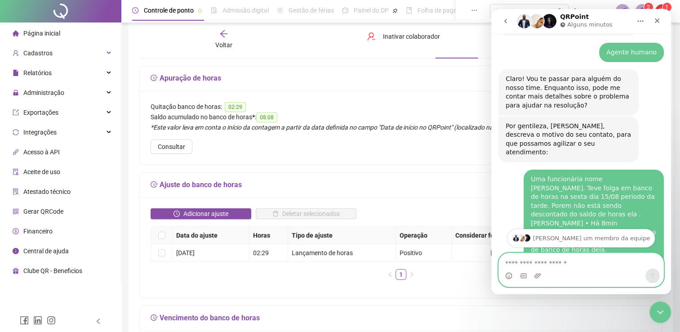
scroll to position [1513, 0]
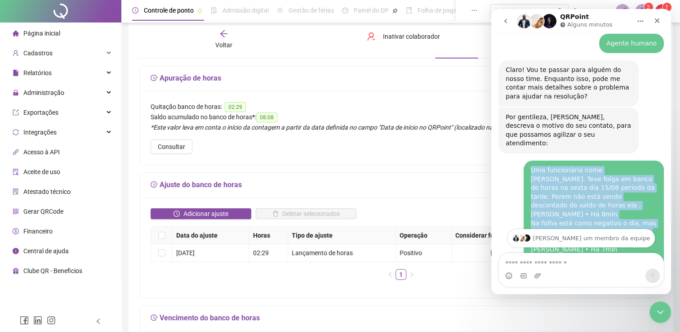
drag, startPoint x: 526, startPoint y: 76, endPoint x: 569, endPoint y: 138, distance: 74.6
copy div "Uma funcionária nome [PERSON_NAME]. Teve folga em banco de horas na sexta dia 1…"
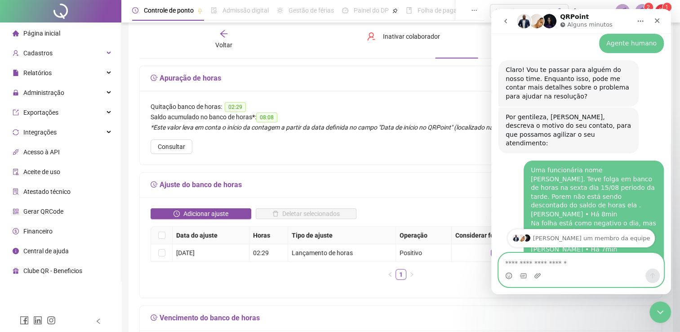
click at [537, 264] on textarea "Envie uma mensagem..." at bounding box center [581, 260] width 165 height 15
paste textarea "**********"
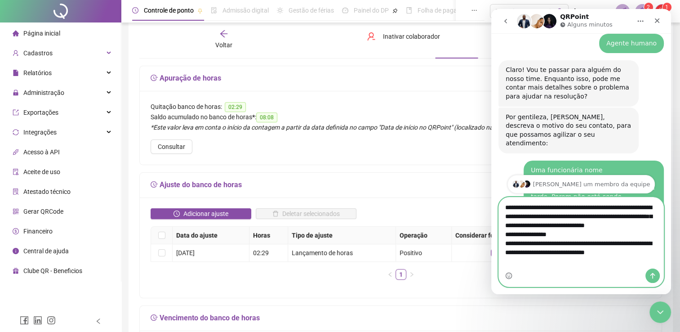
drag, startPoint x: 568, startPoint y: 247, endPoint x: 498, endPoint y: 249, distance: 70.2
click at [498, 249] on div "**********" at bounding box center [582, 242] width 180 height 90
type textarea "**********"
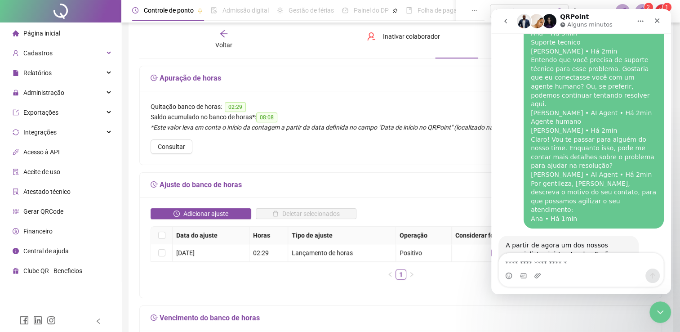
scroll to position [2698, 0]
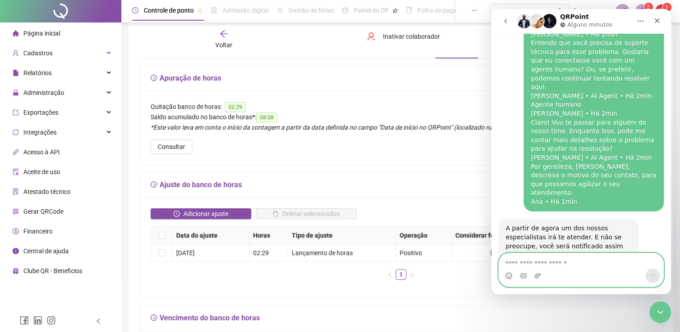
click at [584, 268] on textarea "Envie uma mensagem..." at bounding box center [581, 260] width 165 height 15
type textarea "**"
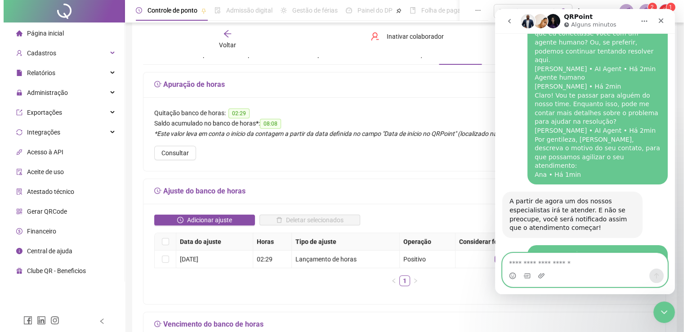
scroll to position [0, 0]
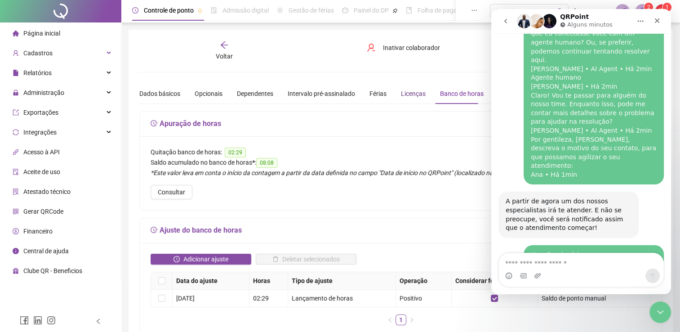
click at [405, 96] on div "Licenças" at bounding box center [413, 94] width 25 height 10
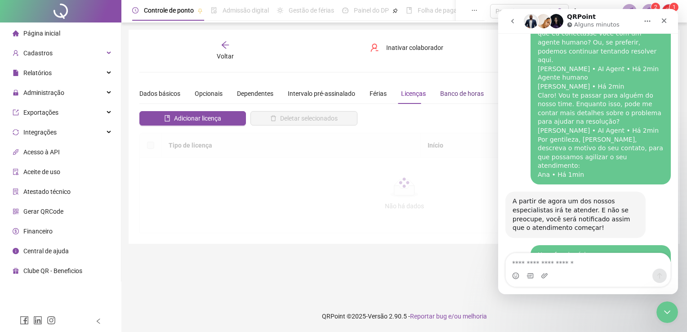
click at [458, 94] on div "Banco de horas" at bounding box center [462, 94] width 44 height 10
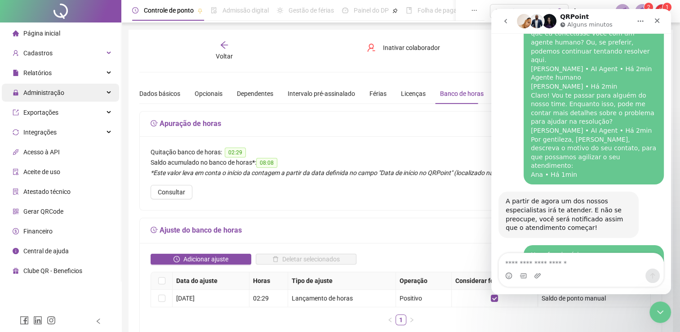
click at [63, 94] on div "Administração" at bounding box center [60, 93] width 117 height 18
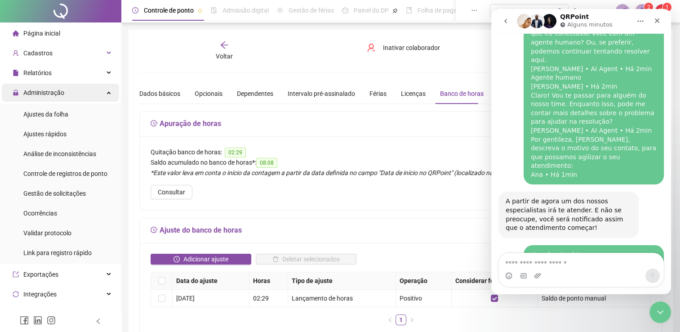
click at [63, 94] on div "Administração" at bounding box center [60, 93] width 117 height 18
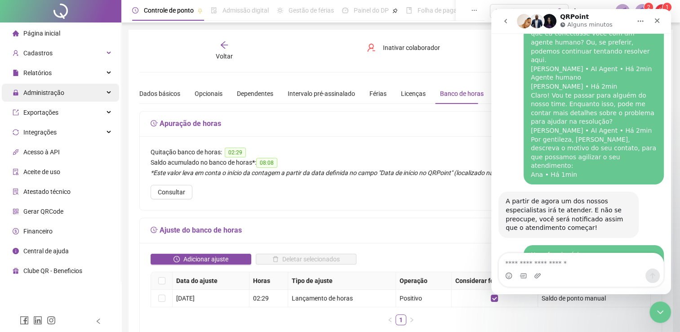
click at [63, 90] on div "Administração" at bounding box center [60, 93] width 117 height 18
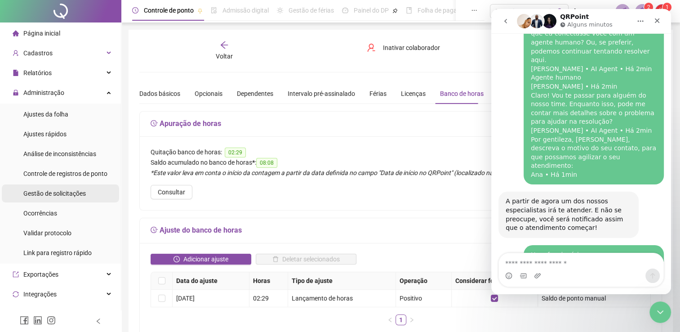
click at [63, 190] on span "Gestão de solicitações" at bounding box center [54, 193] width 63 height 7
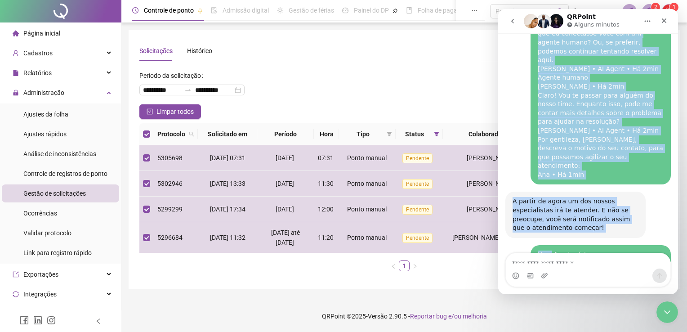
scroll to position [2719, 0]
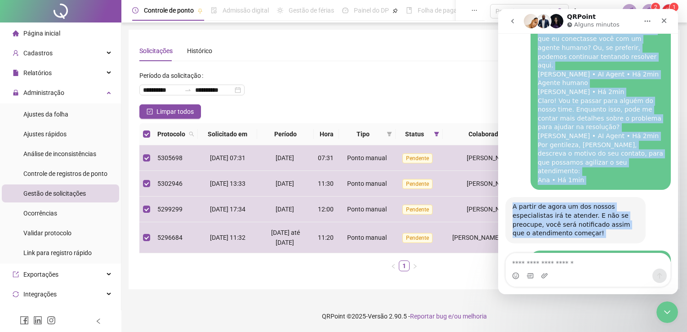
drag, startPoint x: 636, startPoint y: 18, endPoint x: 456, endPoint y: 70, distance: 187.5
click html "QRPoint Alguns minutos Em que podemos te ajudar? 👋Olá! O que te traz aqui hoje?…"
click at [648, 21] on icon "Início" at bounding box center [648, 21] width 6 height 1
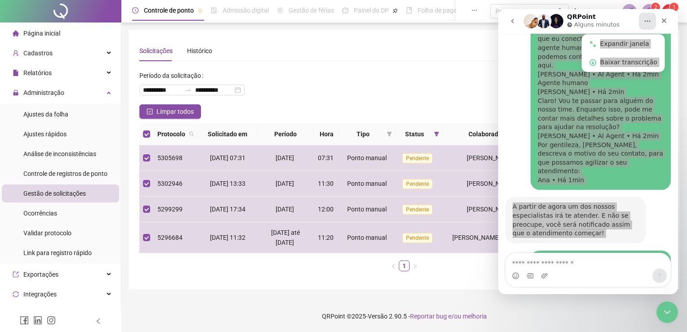
click at [417, 84] on div "**********" at bounding box center [404, 86] width 530 height 36
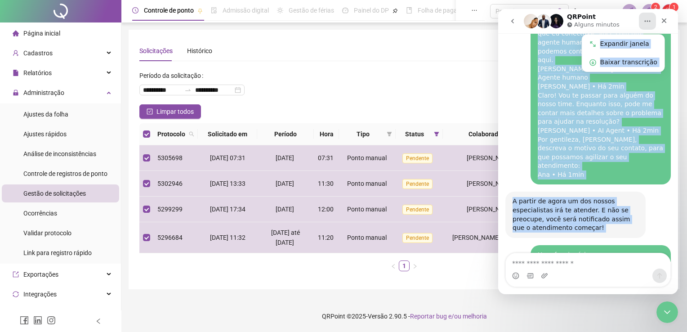
click at [647, 25] on button "Início" at bounding box center [647, 21] width 17 height 17
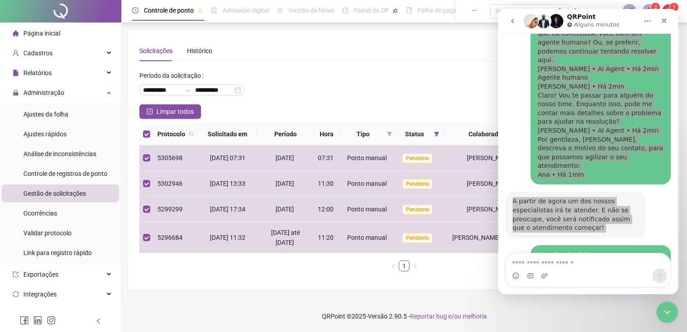
click at [389, 70] on div "**********" at bounding box center [404, 86] width 530 height 36
click at [389, 71] on div "**********" at bounding box center [404, 86] width 530 height 36
click at [448, 88] on div "**********" at bounding box center [404, 86] width 530 height 36
click at [453, 105] on div "Limpar todos Registros Selecionados : 4 / 237" at bounding box center [404, 111] width 530 height 14
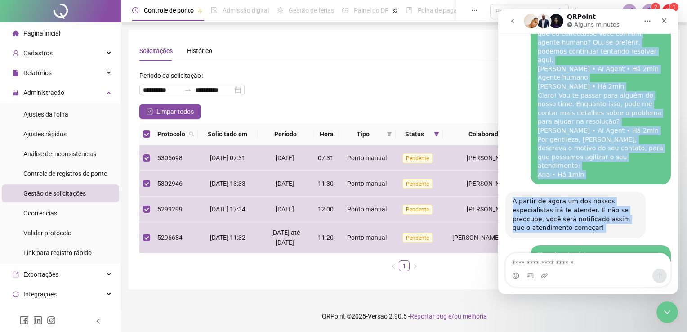
click at [629, 18] on div "QRPoint Alguns minutos" at bounding box center [581, 21] width 114 height 16
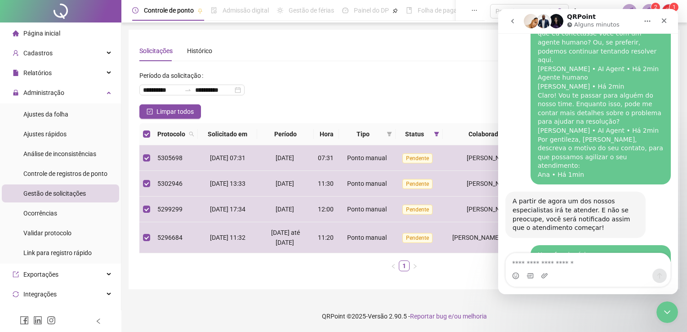
click at [646, 19] on icon "Início" at bounding box center [647, 21] width 7 height 7
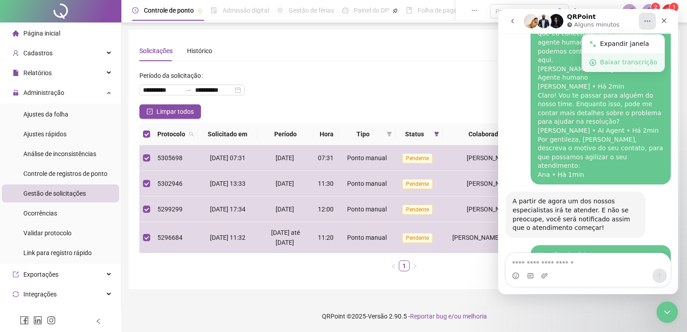
click at [617, 62] on div "Baixar transcrição" at bounding box center [628, 62] width 57 height 9
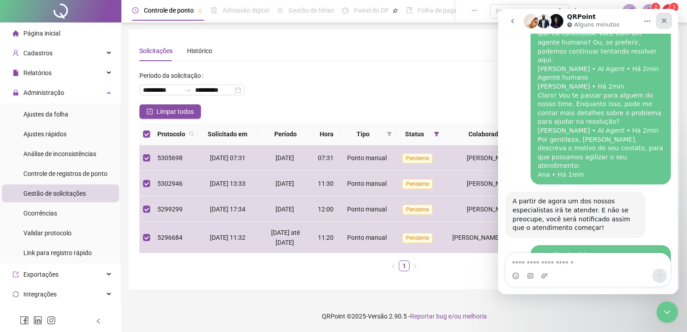
click at [664, 22] on icon "Fechar" at bounding box center [664, 20] width 7 height 7
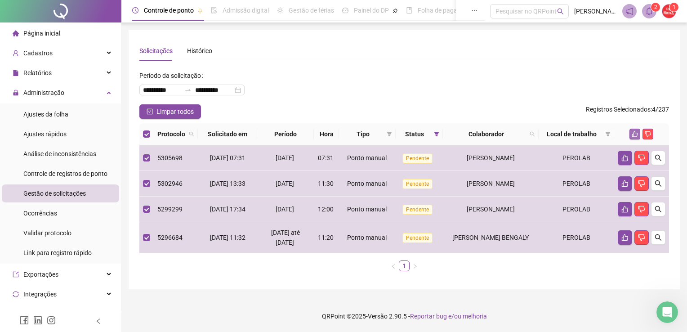
click at [633, 134] on icon "like" at bounding box center [635, 134] width 6 height 6
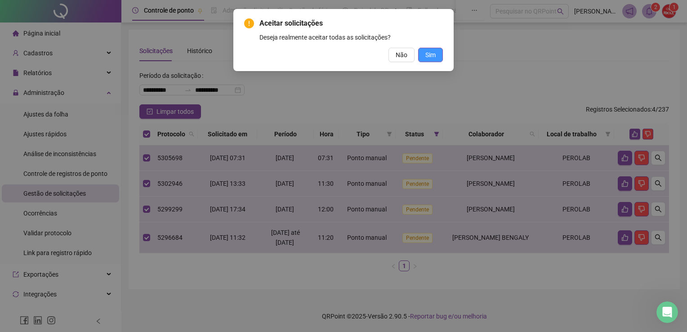
click at [429, 52] on span "Sim" at bounding box center [430, 55] width 10 height 10
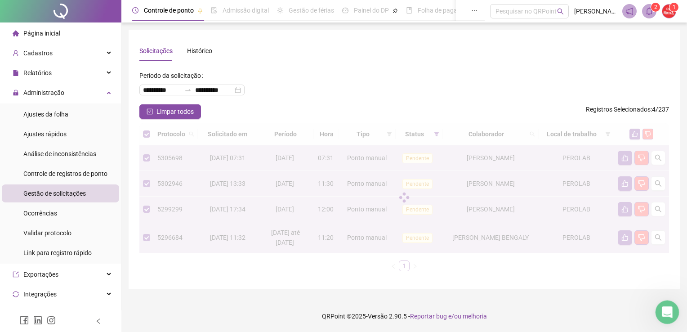
click at [663, 317] on div "Abertura do Messenger da Intercom" at bounding box center [666, 311] width 30 height 30
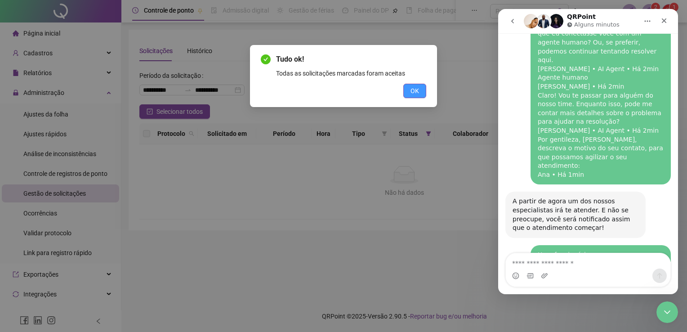
click at [409, 92] on button "OK" at bounding box center [414, 91] width 23 height 14
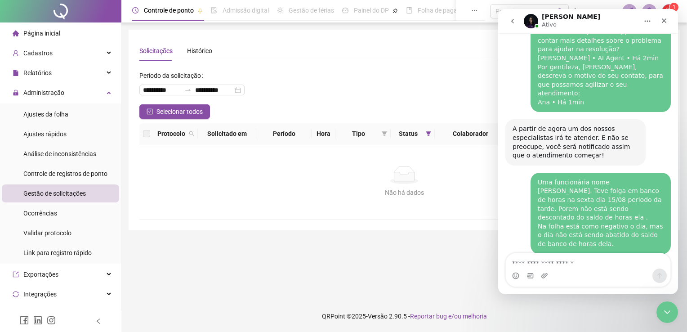
scroll to position [2797, 0]
click at [542, 276] on icon "Upload do anexo" at bounding box center [544, 275] width 7 height 7
